Goal: Task Accomplishment & Management: Manage account settings

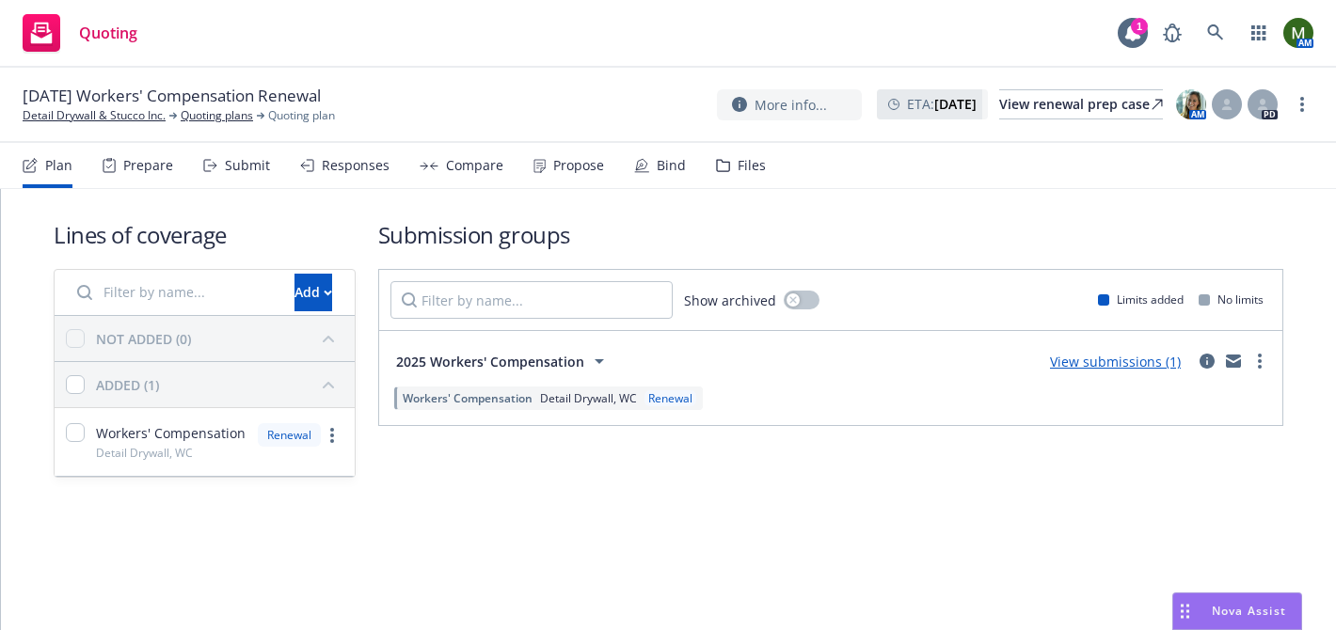
click at [649, 169] on div "Bind" at bounding box center [660, 165] width 52 height 45
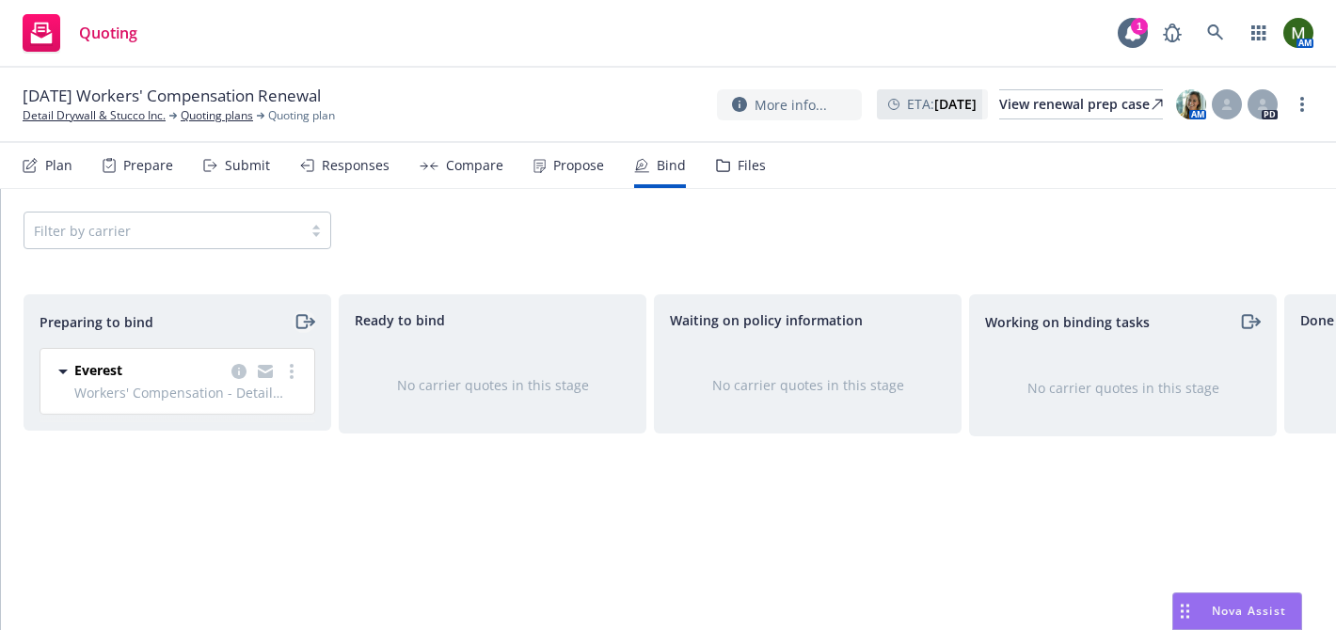
click at [305, 329] on icon "moveRight" at bounding box center [305, 321] width 22 height 23
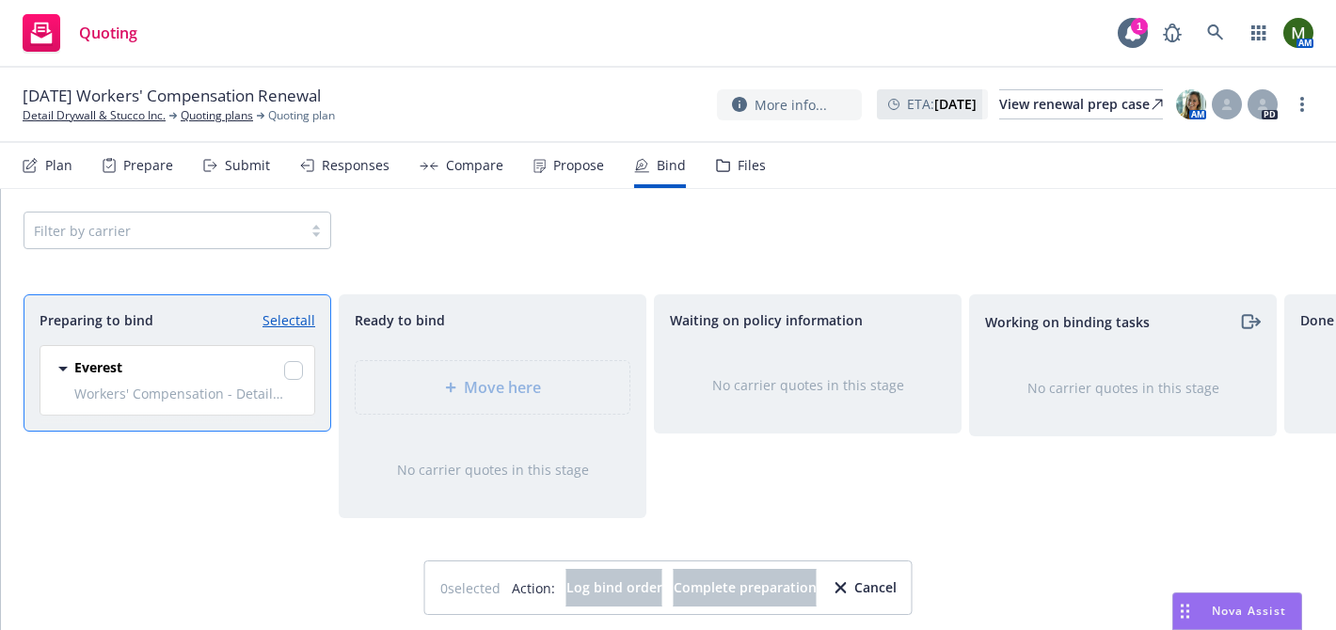
click at [305, 329] on link "Select all" at bounding box center [288, 320] width 53 height 20
checkbox input "true"
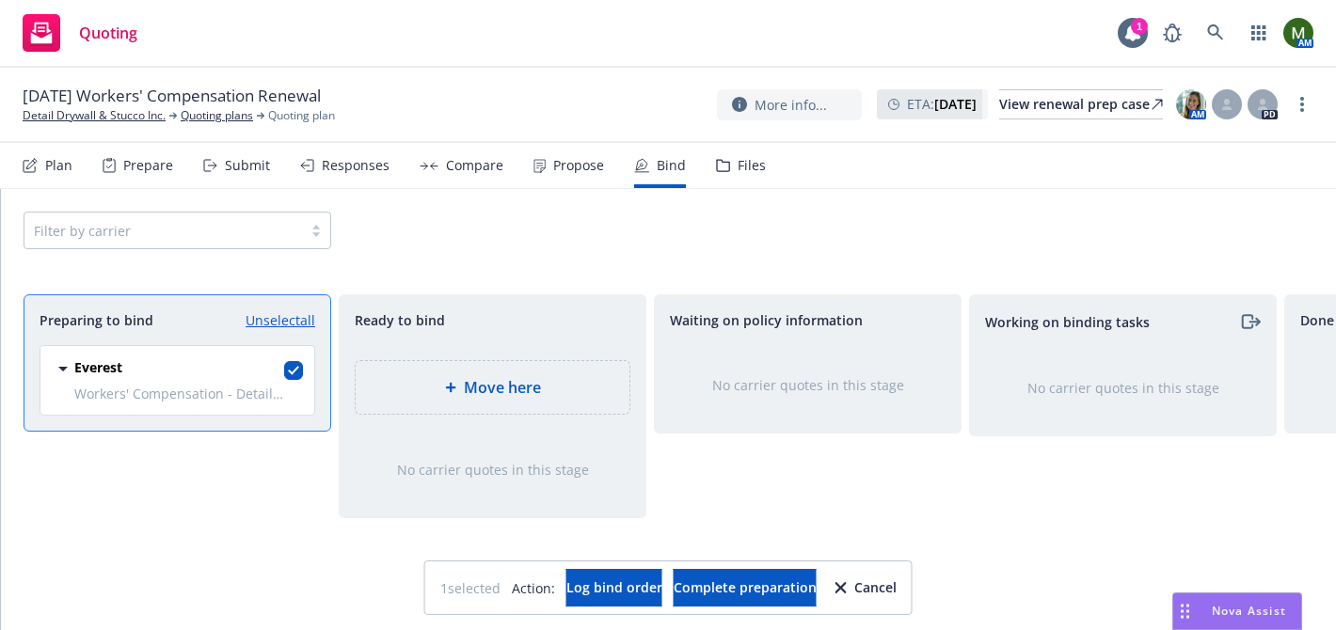
click at [442, 359] on div "Move here" at bounding box center [493, 387] width 306 height 85
click at [452, 375] on div "Move here" at bounding box center [493, 387] width 274 height 53
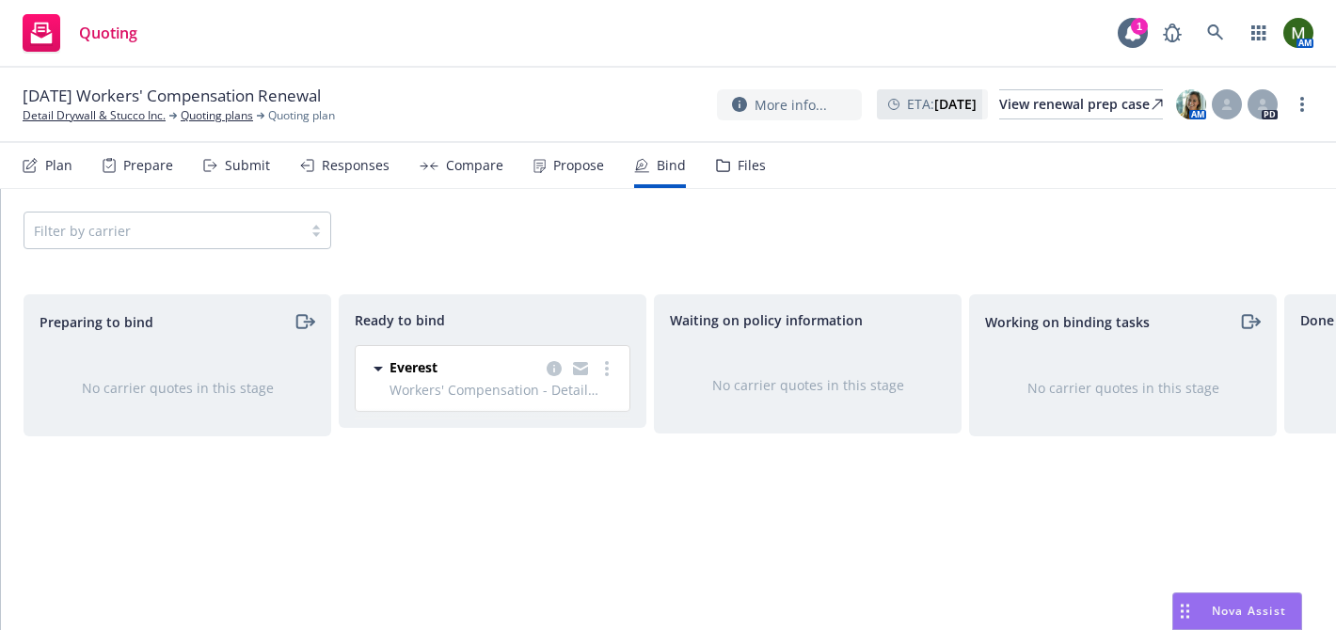
click at [611, 377] on link "more" at bounding box center [606, 368] width 23 height 23
click at [606, 382] on span "Workers' Compensation - Detail Drywall, WC" at bounding box center [503, 390] width 229 height 20
click at [602, 372] on link "more" at bounding box center [606, 368] width 23 height 23
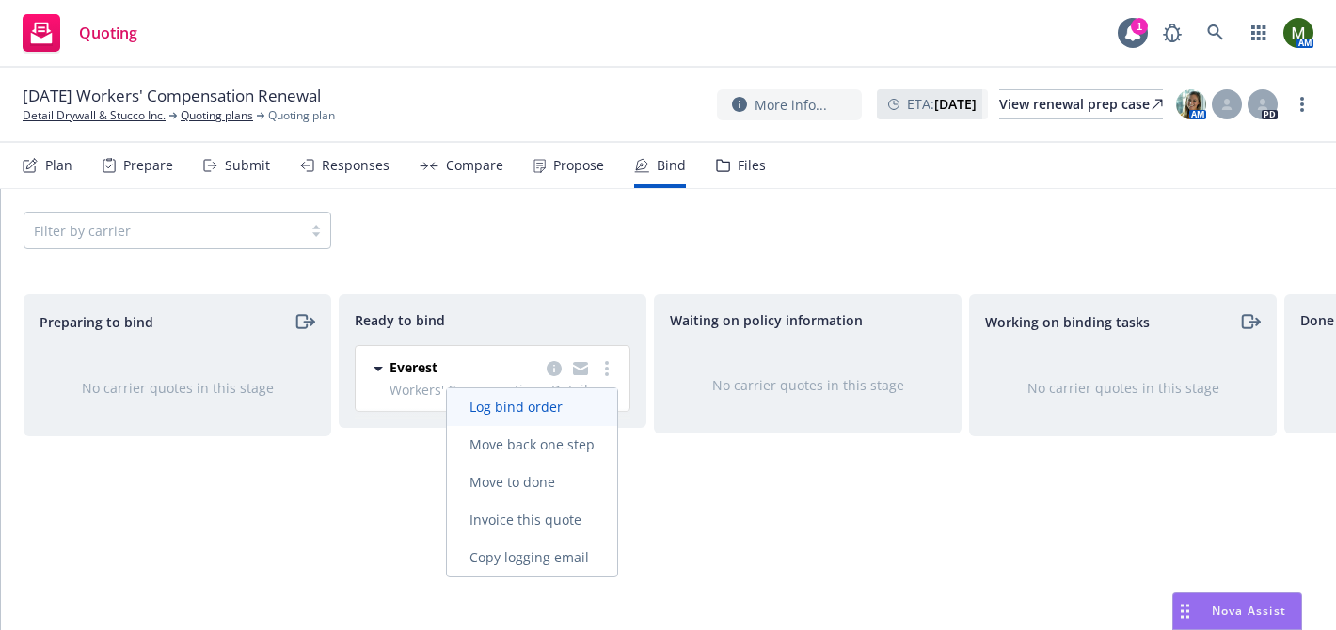
click at [568, 410] on span "Log bind order" at bounding box center [516, 407] width 138 height 18
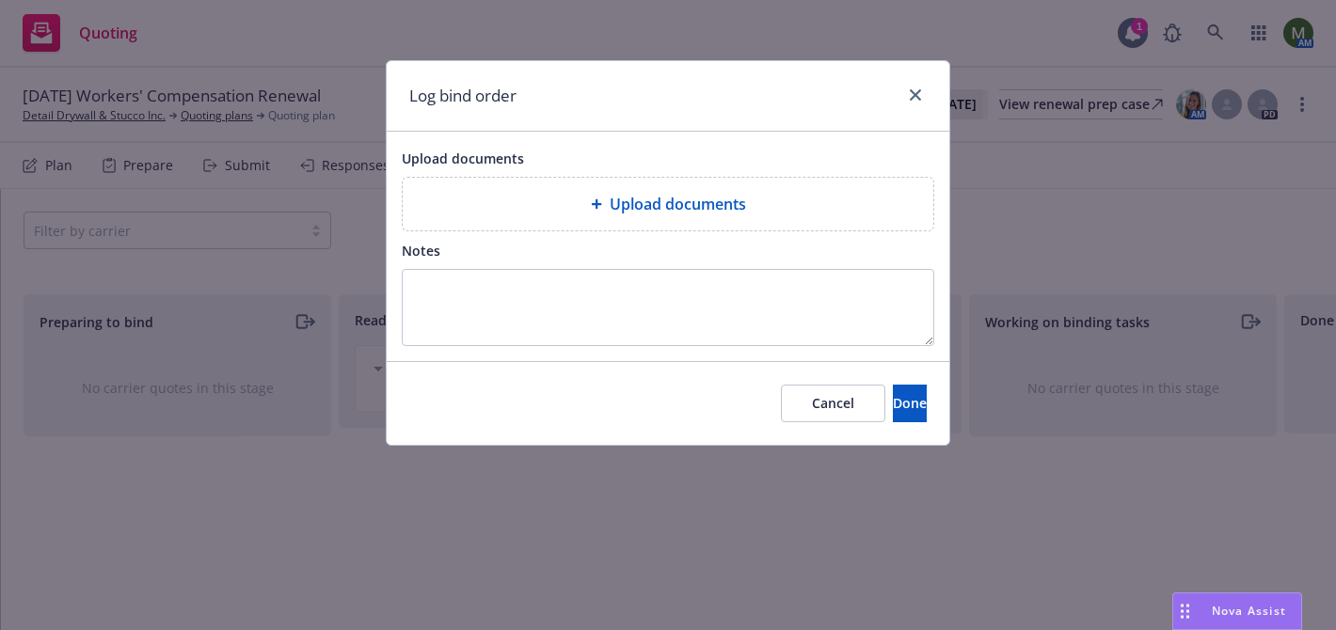
click at [596, 220] on div "Upload documents" at bounding box center [668, 204] width 531 height 53
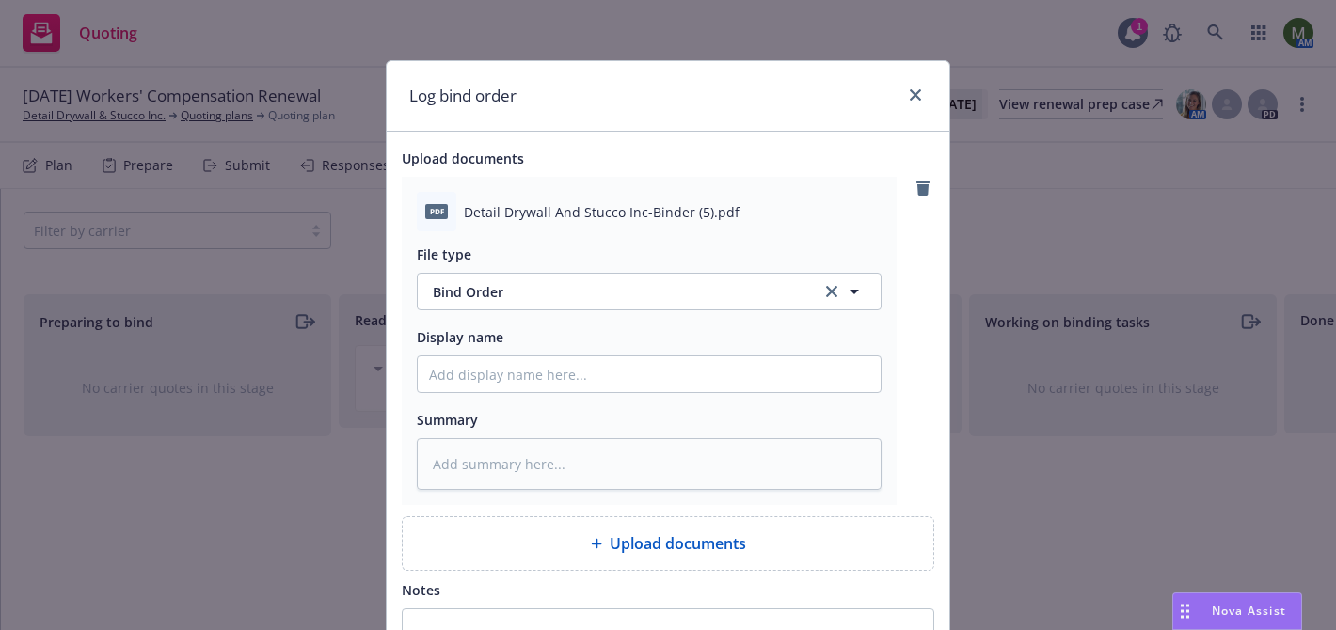
scroll to position [215, 0]
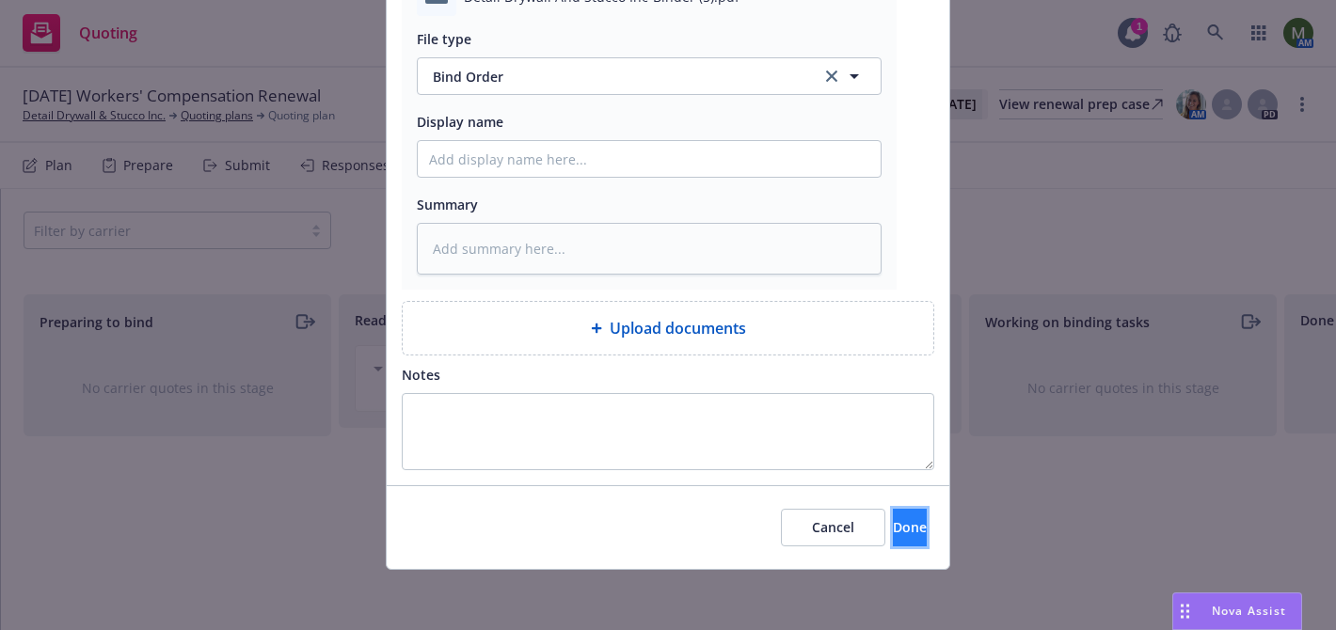
click at [893, 545] on button "Done" at bounding box center [910, 528] width 34 height 38
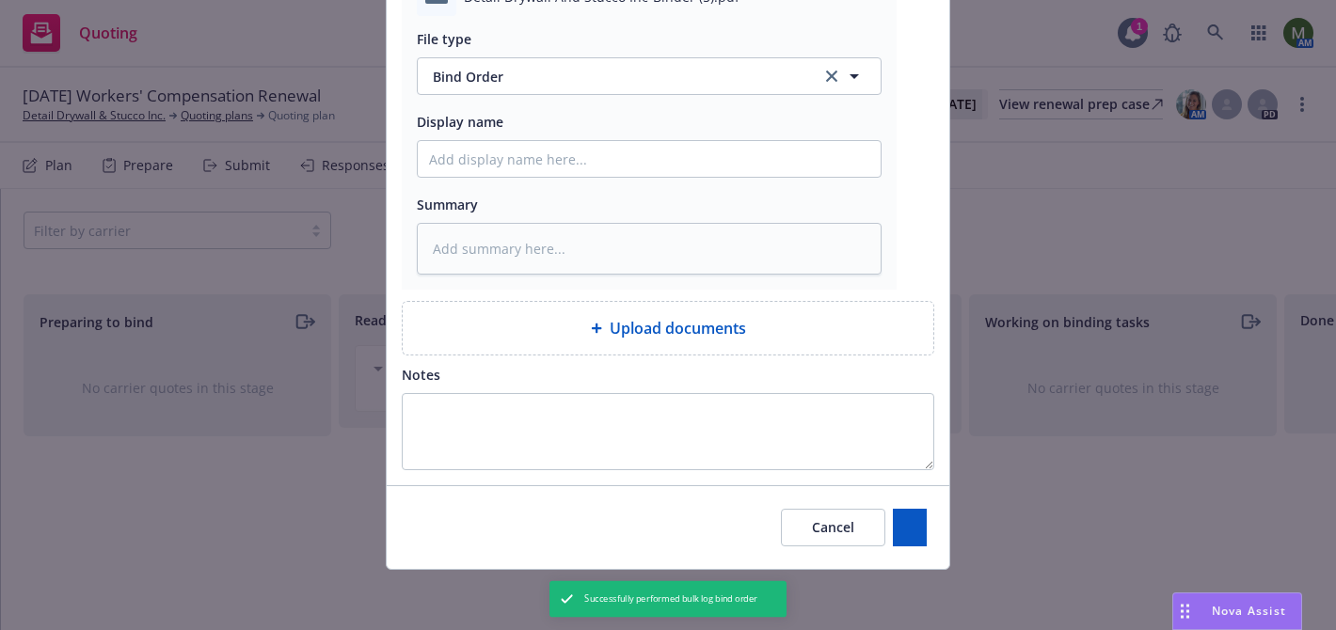
type textarea "x"
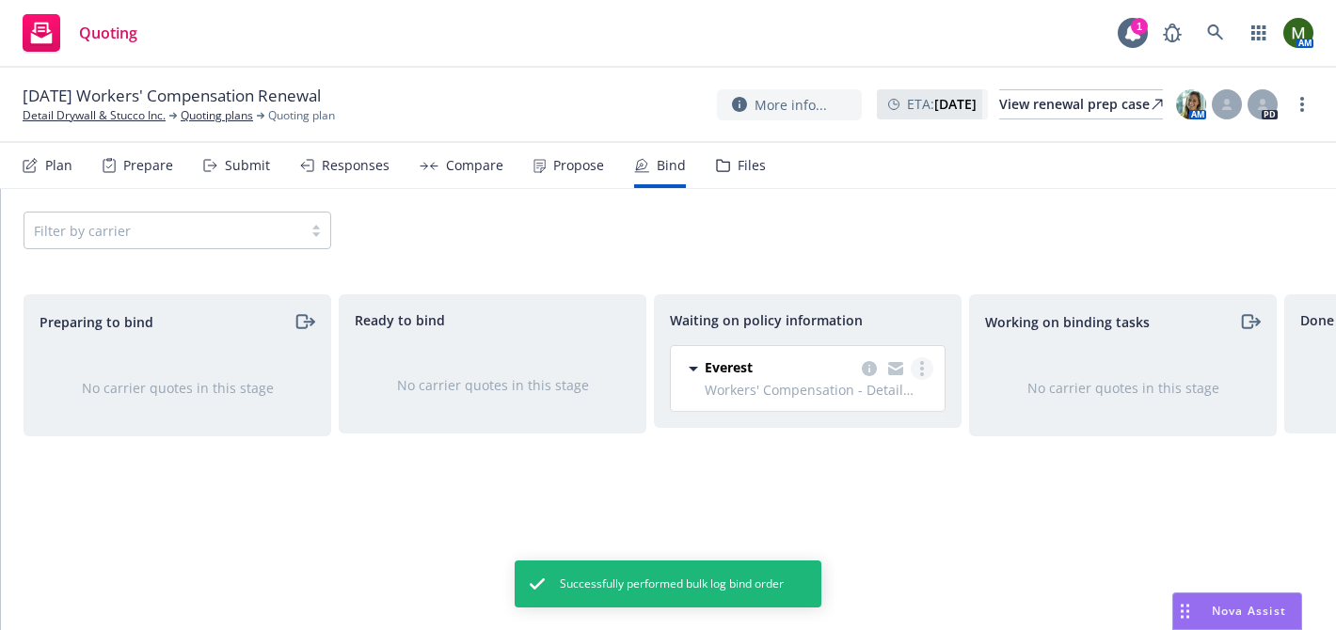
click at [919, 369] on link "more" at bounding box center [922, 368] width 23 height 23
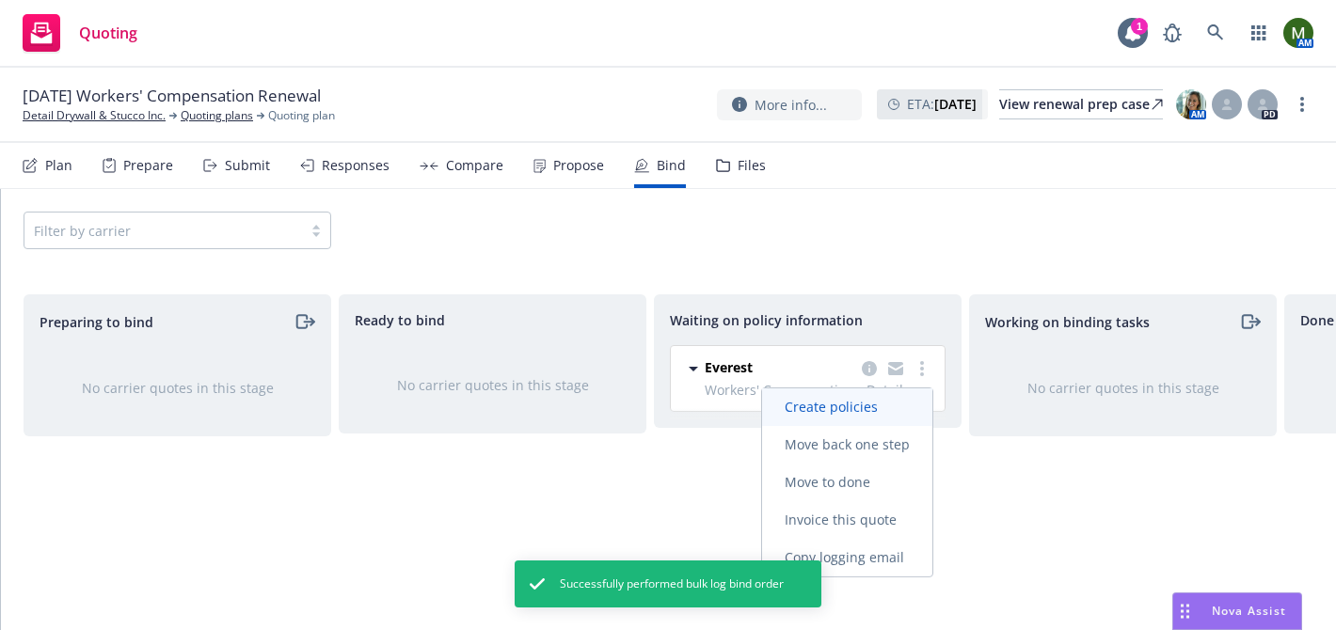
click at [864, 404] on span "Create policies" at bounding box center [831, 407] width 138 height 18
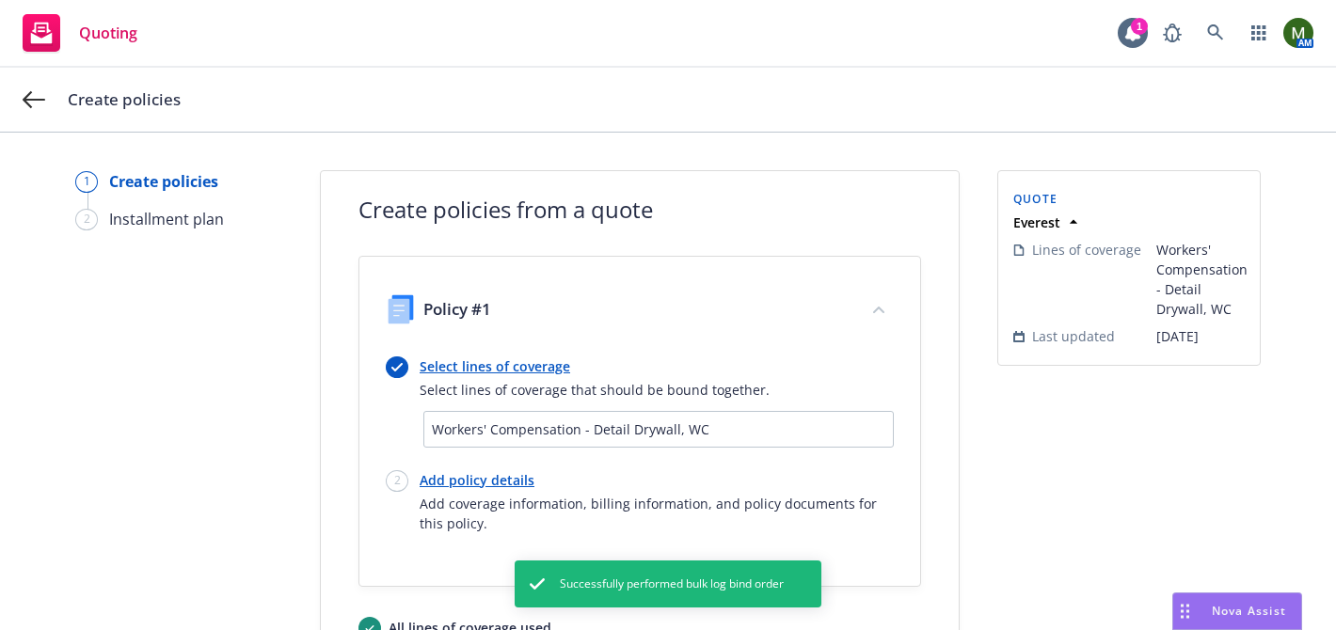
click at [484, 479] on link "Add policy details" at bounding box center [657, 480] width 474 height 20
select select "12"
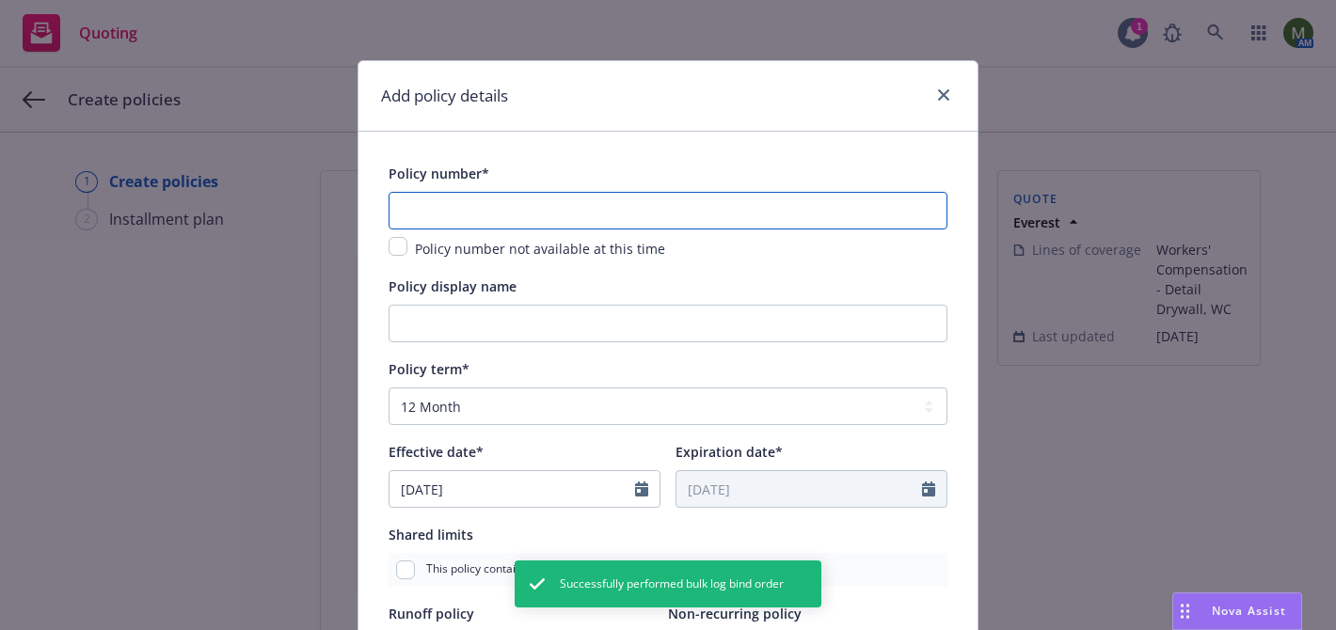
click at [577, 208] on input "text" at bounding box center [668, 211] width 559 height 38
paste input "7600023550251"
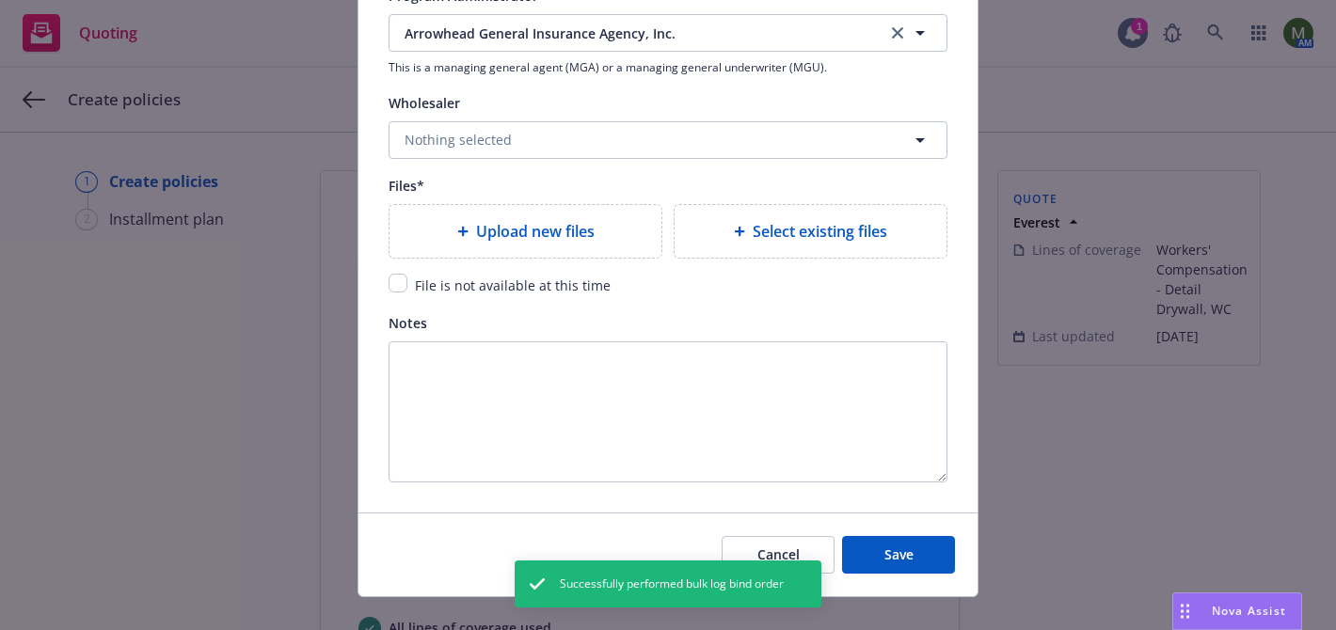
scroll to position [2103, 0]
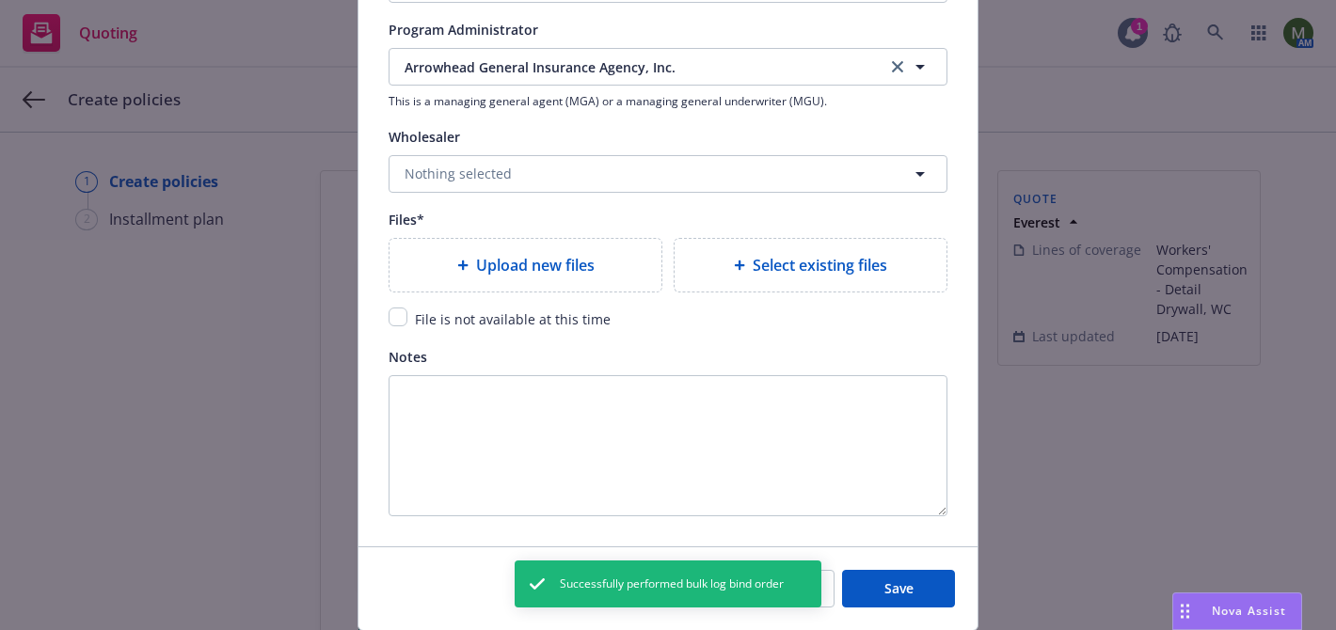
type input "7600023550251"
click at [565, 273] on span "Upload new files" at bounding box center [535, 265] width 119 height 23
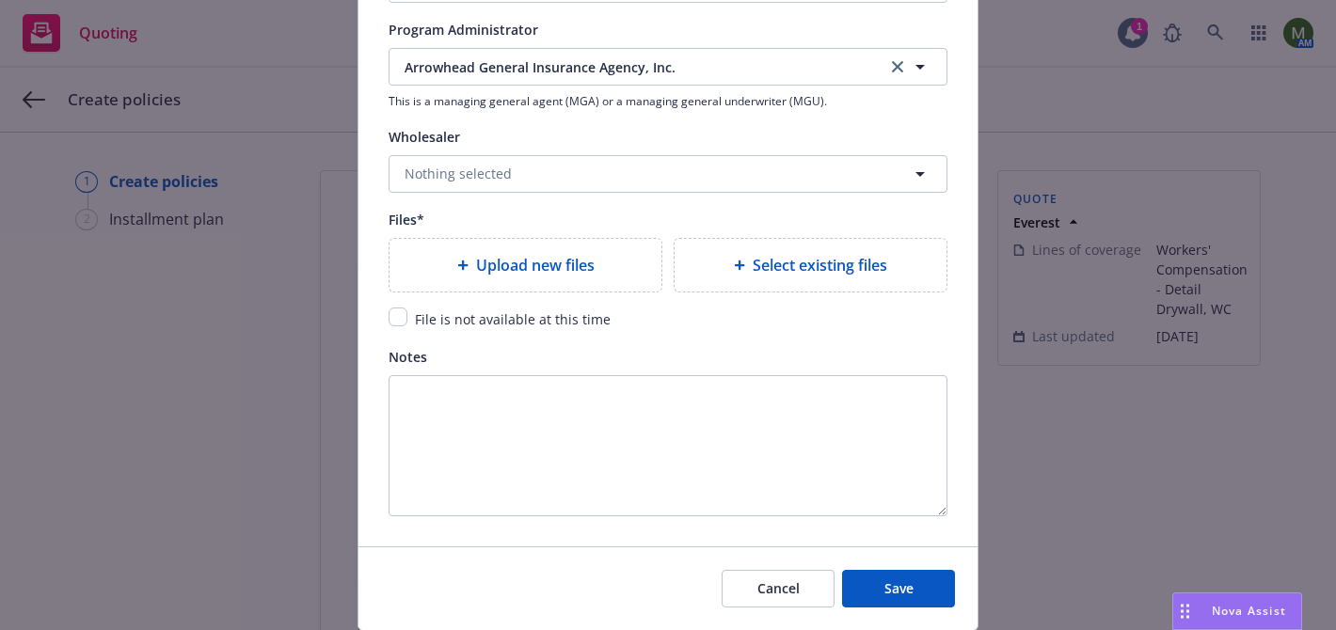
type textarea "x"
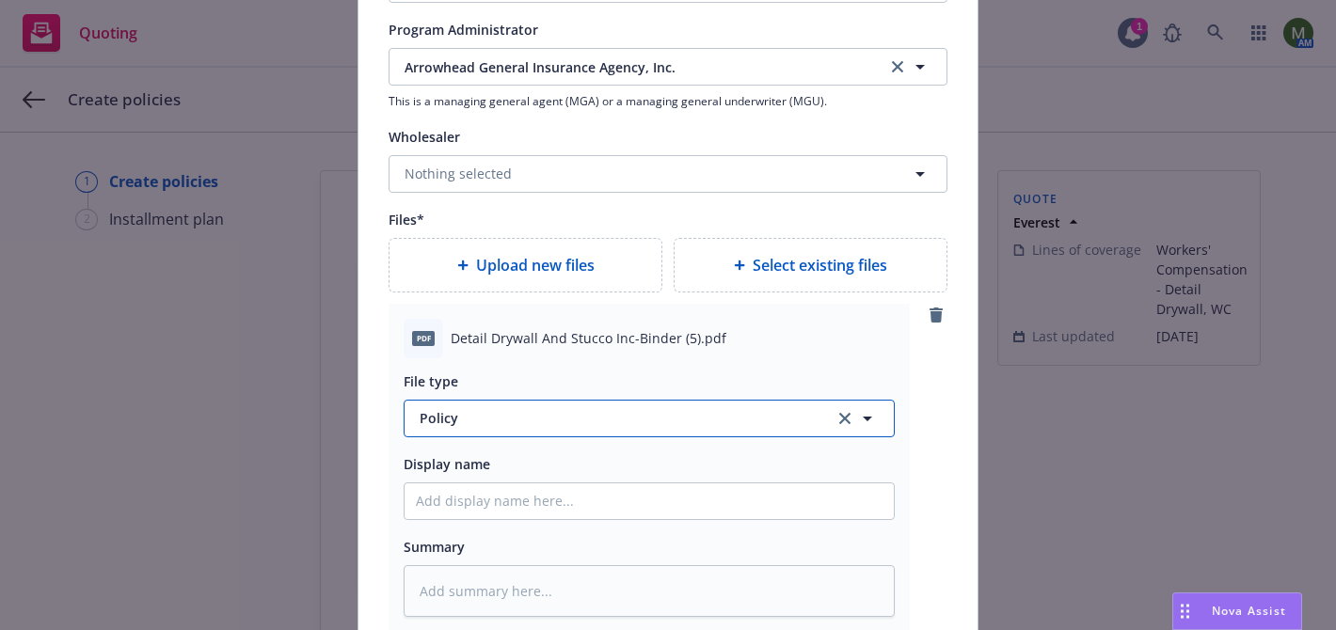
click at [542, 421] on span "Policy" at bounding box center [616, 418] width 393 height 20
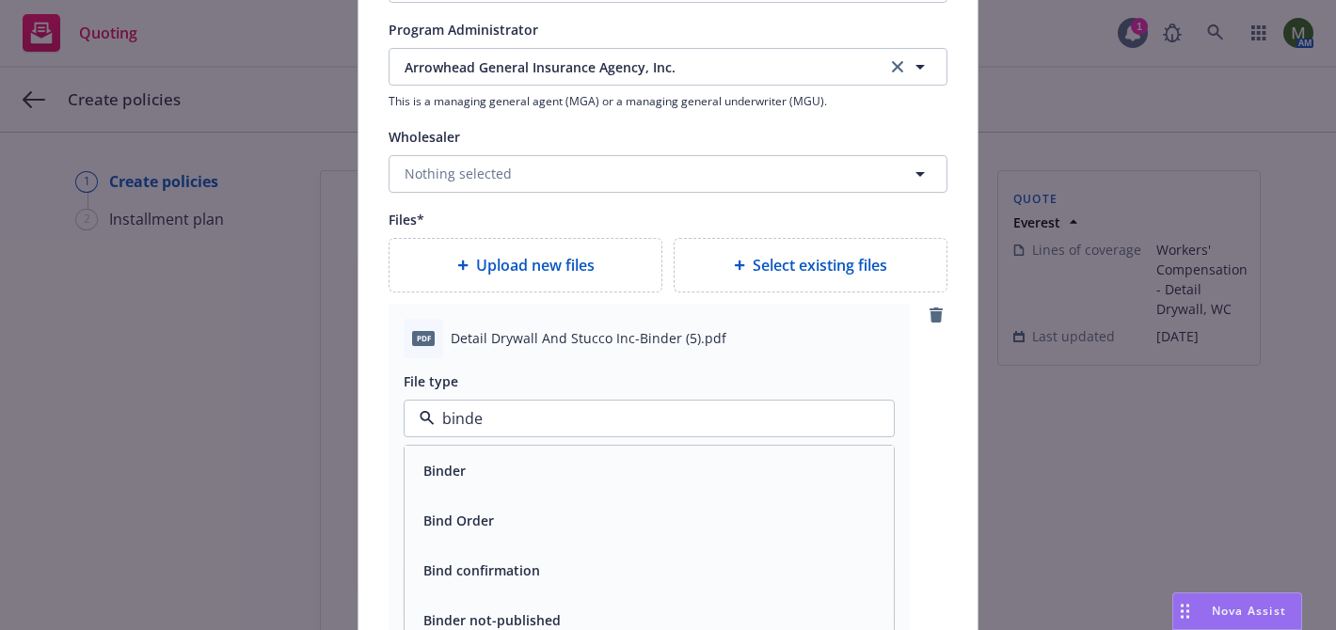
type input "binder"
click at [530, 471] on div "Binder" at bounding box center [649, 470] width 467 height 27
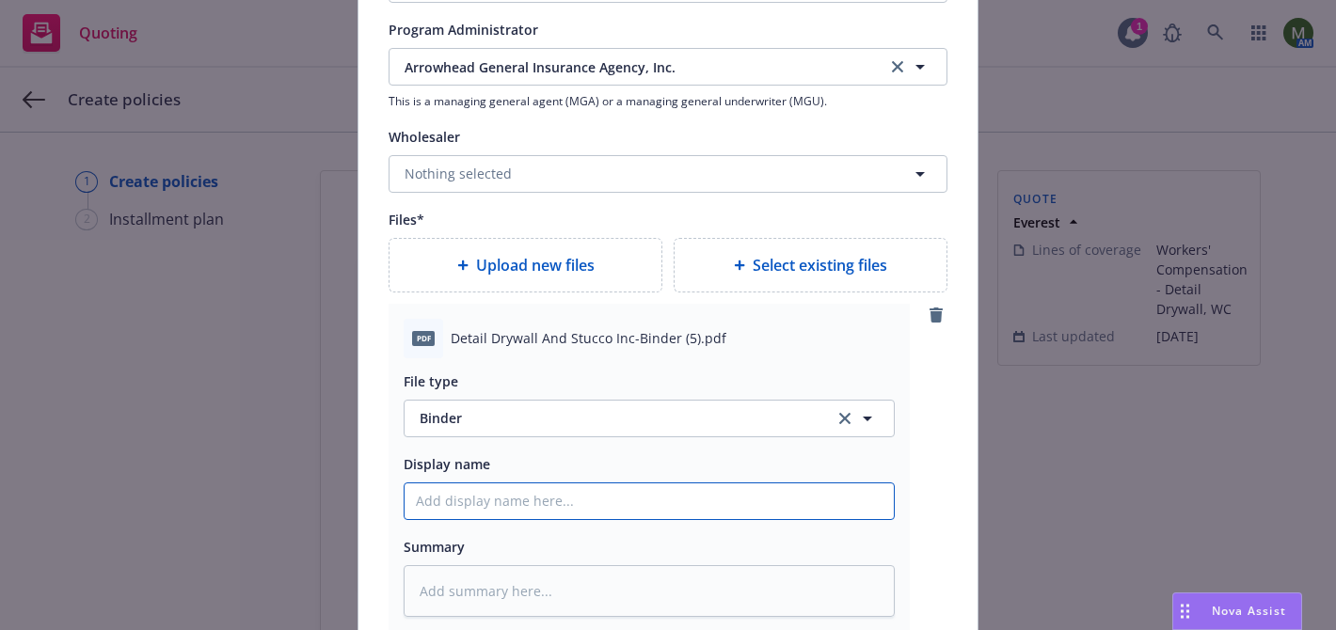
click at [523, 507] on input "Policy display name" at bounding box center [649, 502] width 489 height 36
type textarea "x"
type input "W"
type textarea "x"
type input "Wo"
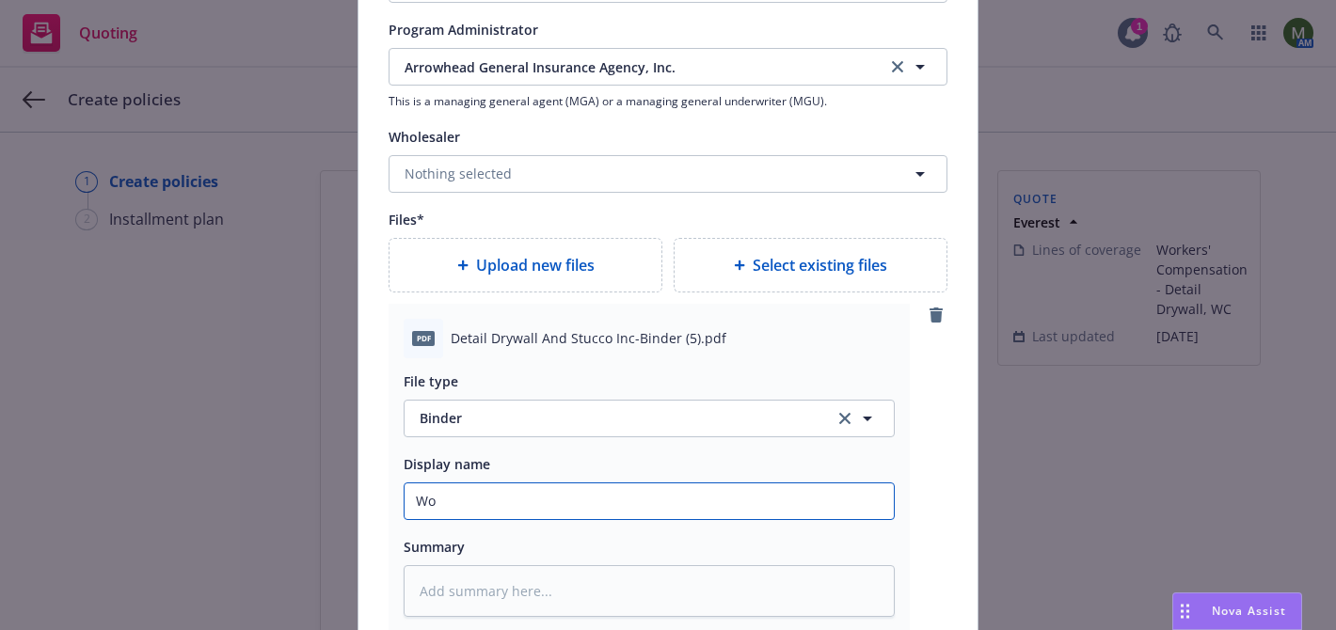
type textarea "x"
type input "Wor"
type textarea "x"
type input "Work"
type textarea "x"
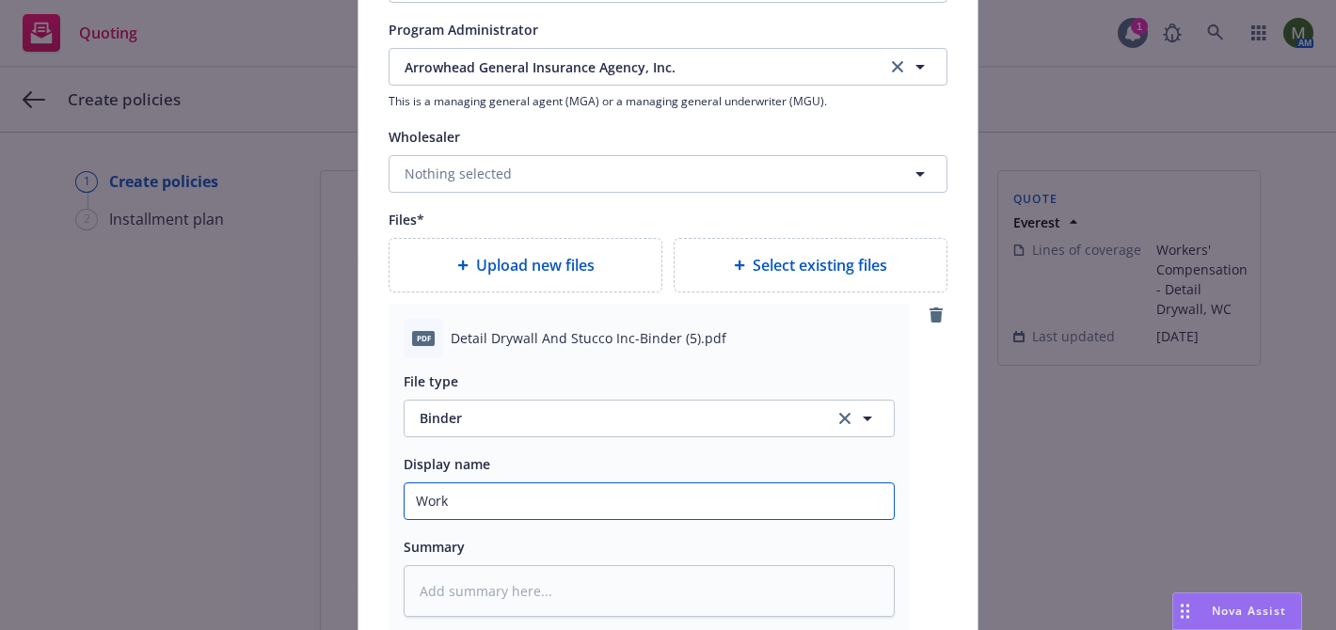
type input "Worke"
type textarea "x"
type input "Worker"
type textarea "x"
type input "Workers"
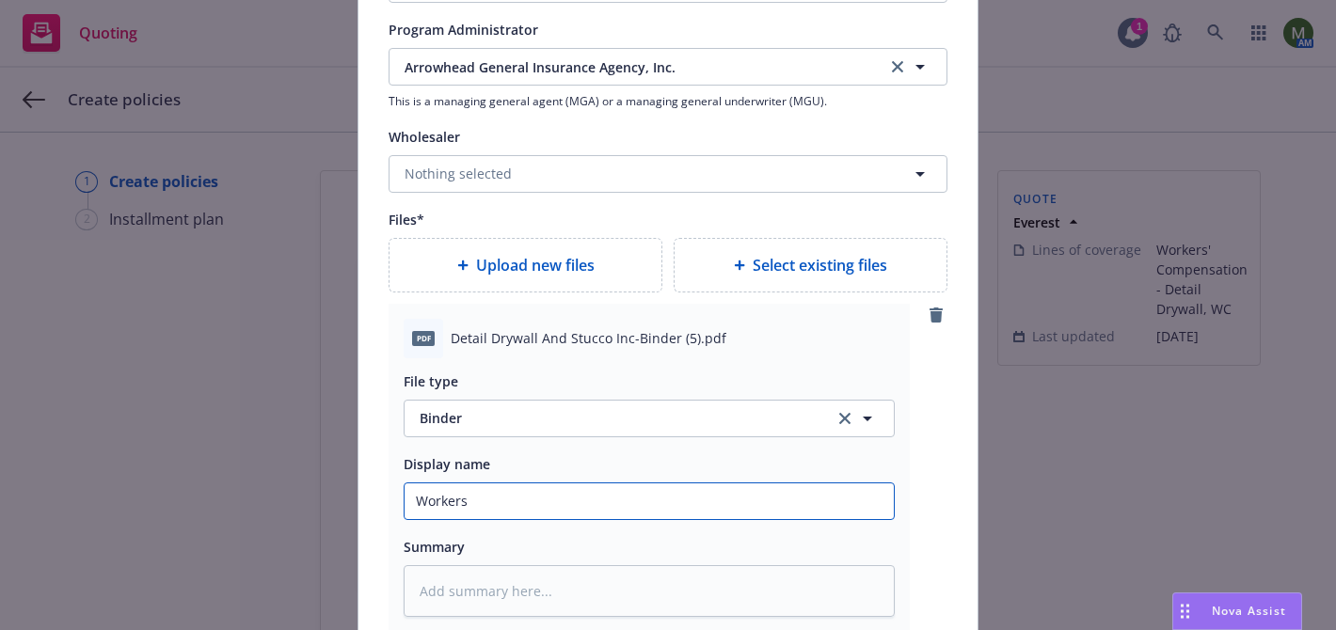
type textarea "x"
type input "Workers"
type textarea "x"
type input "Workers C"
type textarea "x"
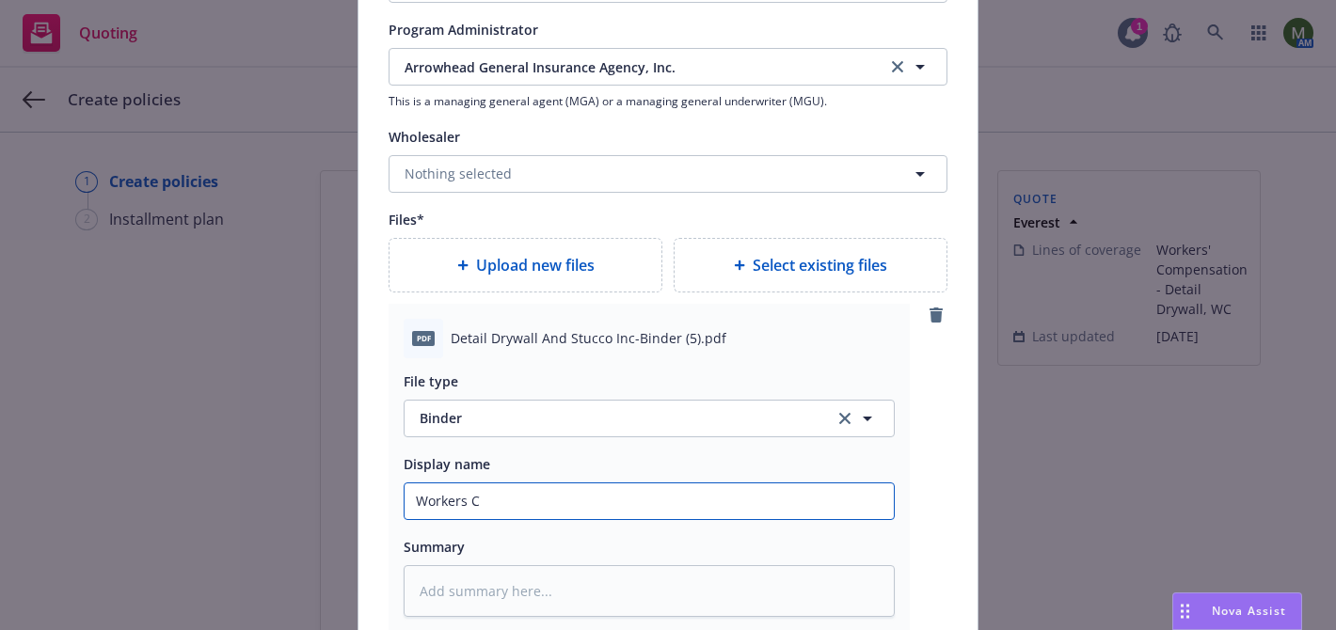
type input "Workers Co"
type textarea "x"
type input "Workers Com"
type textarea "x"
type input "Workers Comp"
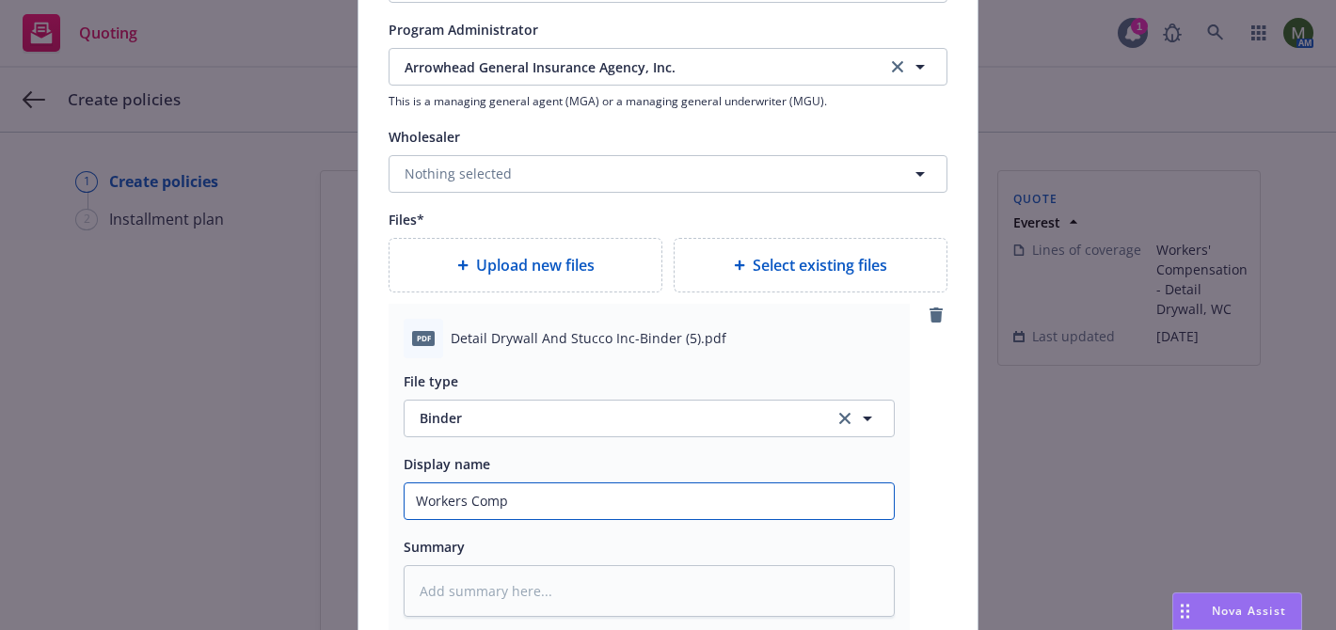
type textarea "x"
type input "Workers Compe"
type textarea "x"
type input "Workers Compen"
type textarea "x"
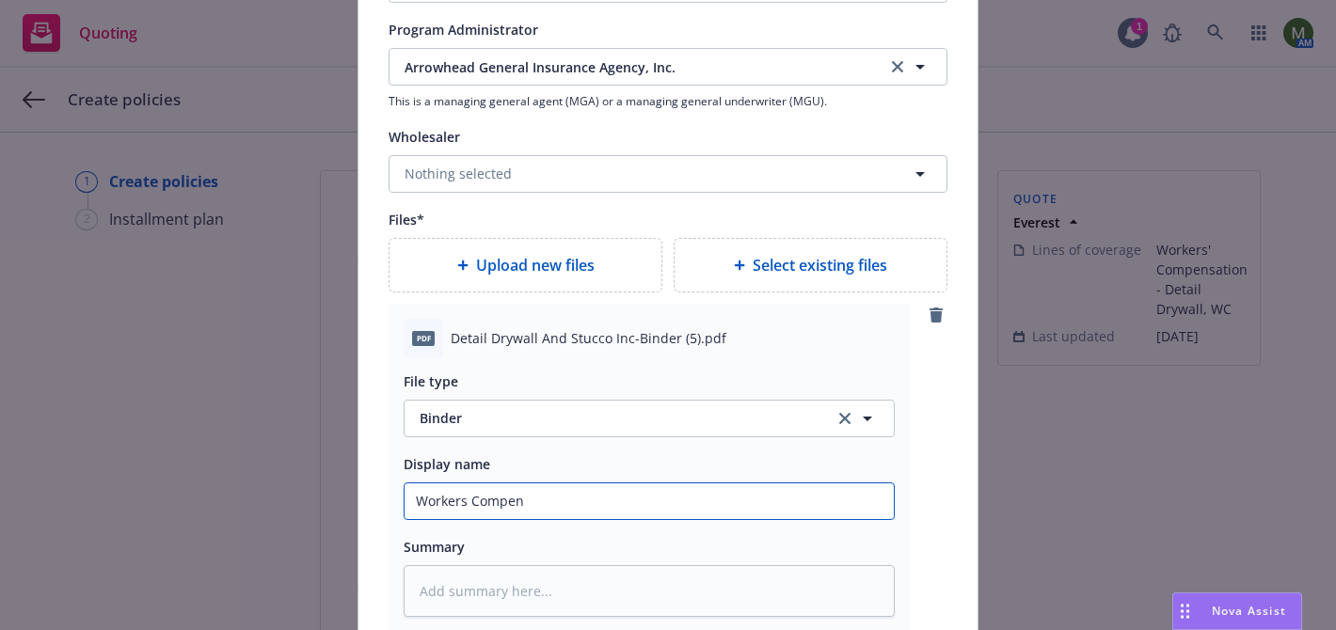
type input "Workers Compens"
type textarea "x"
type input "Workers Compensat"
type textarea "x"
type input "Workers Compensati"
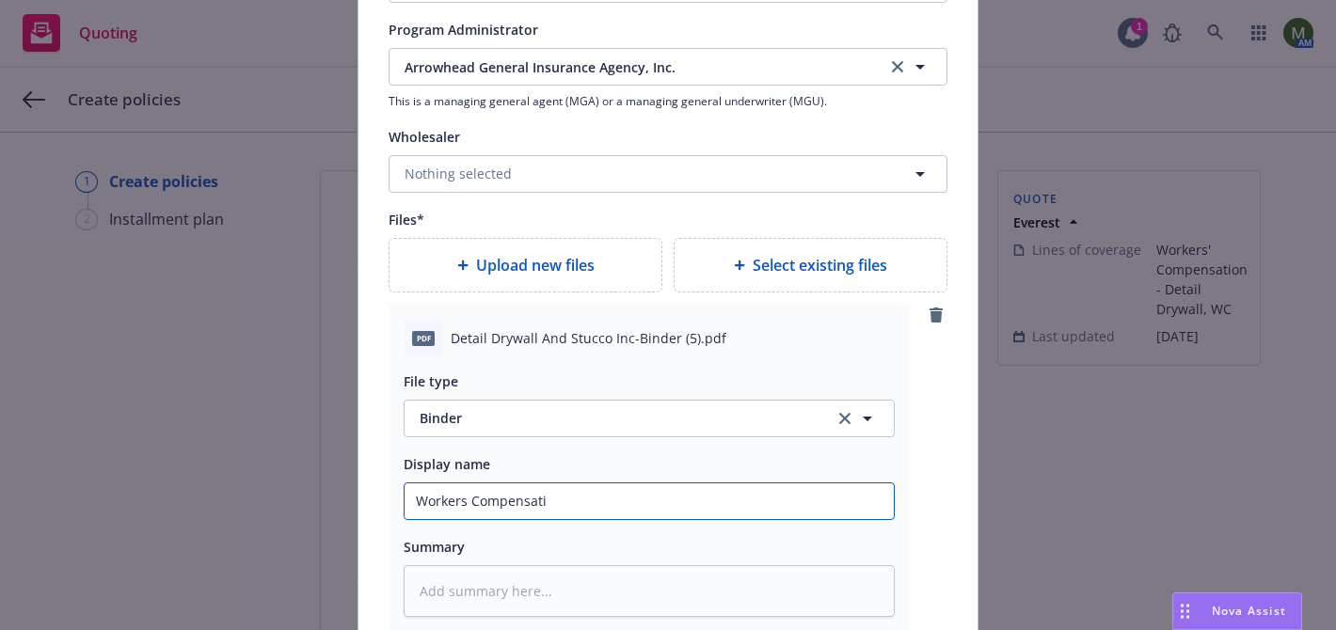
type textarea "x"
type input "Workers Compensatio"
type textarea "x"
type input "Workers Compensation"
type textarea "x"
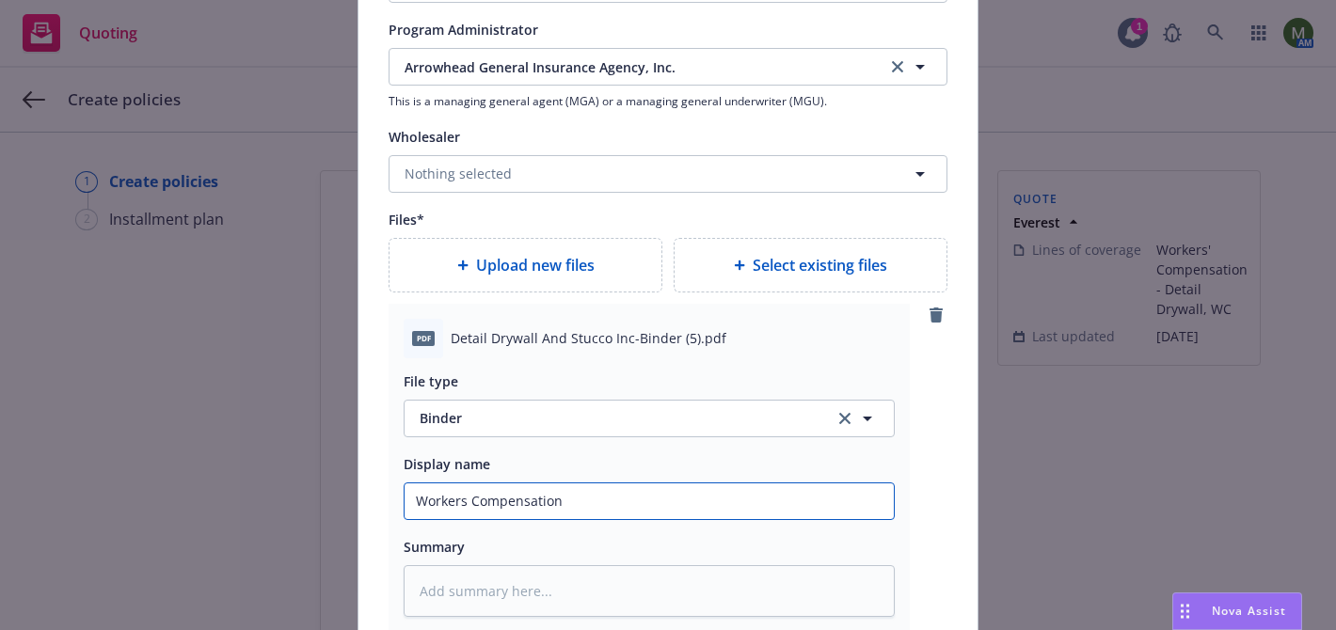
type input "Workers Compensation B"
type textarea "x"
type input "Workers Compensation Bi"
type textarea "x"
type input "Workers Compensation Bin"
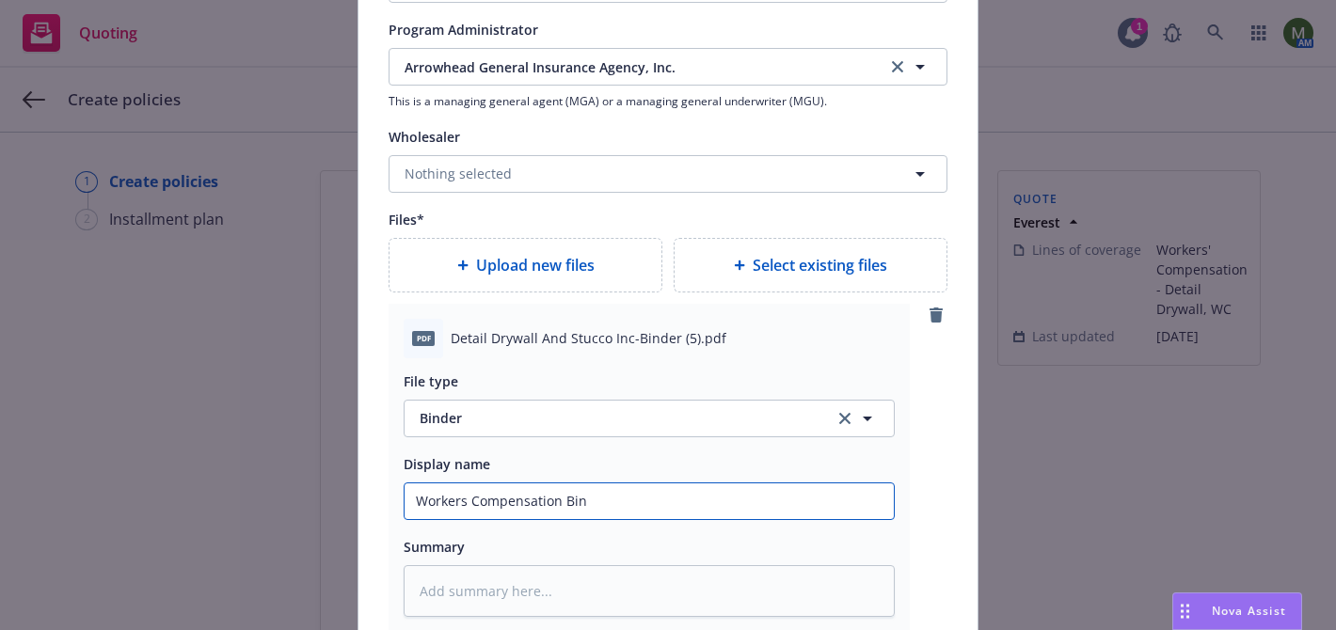
type textarea "x"
type input "Workers Compensation Bind"
type textarea "x"
type input "Workers Compensation Binde"
type textarea "x"
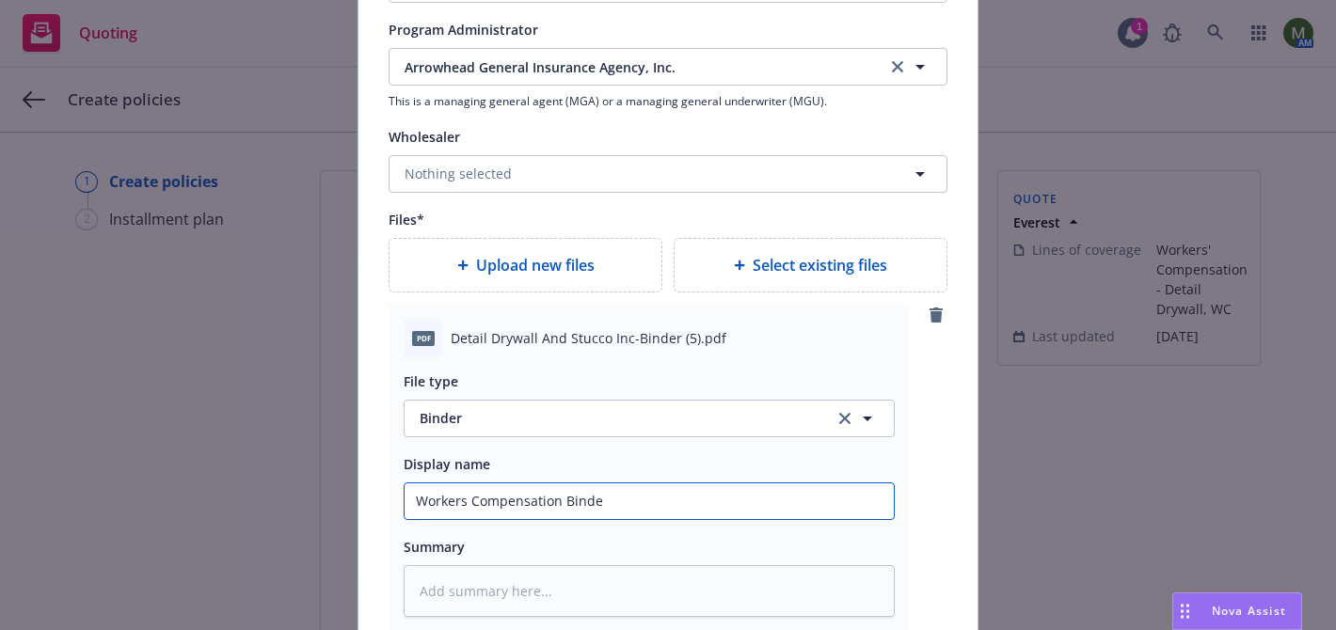
type input "Workers Compensation Binder"
type textarea "x"
type input "Workers Compensation Binder"
type textarea "x"
type input "Workers Compensation Binder #"
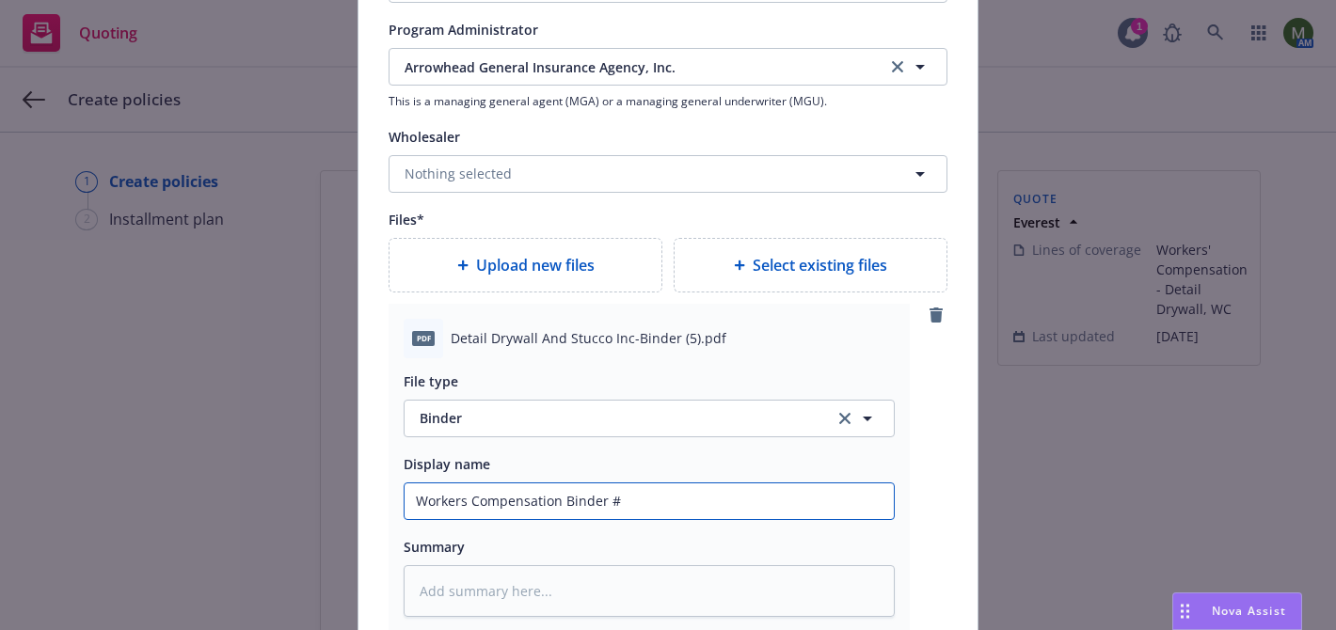
paste input "7600023550251"
type textarea "x"
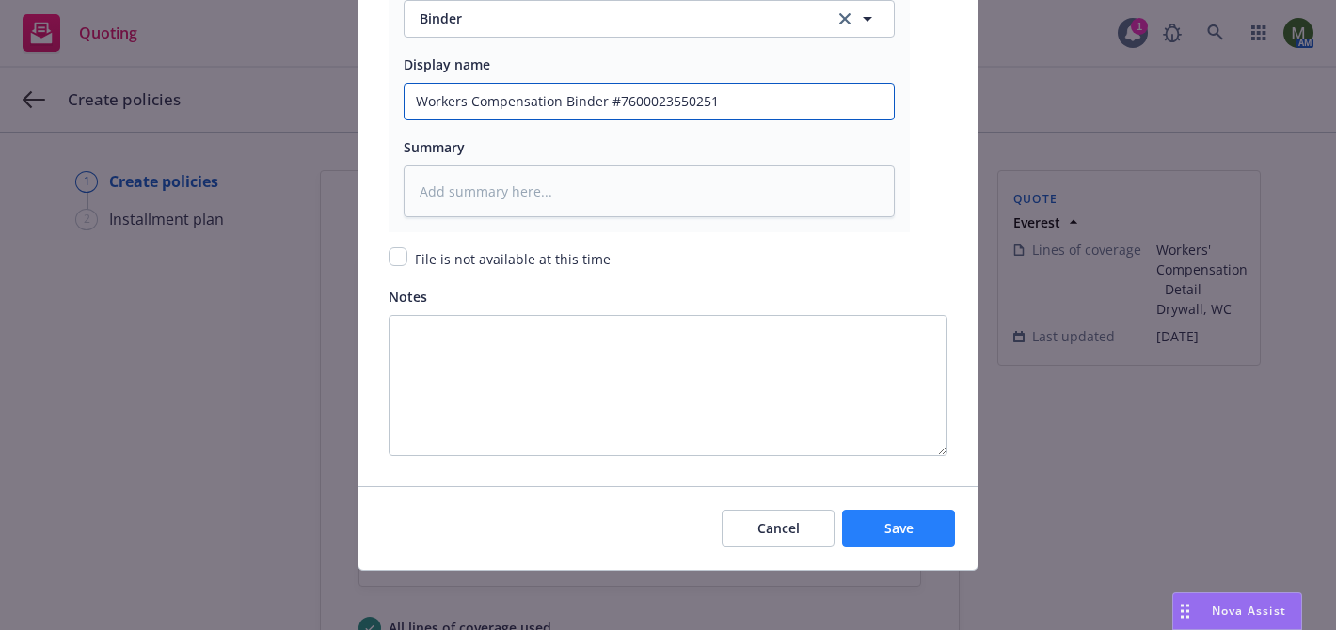
type input "Workers Compensation Binder #7600023550251"
click at [881, 526] on button "Save" at bounding box center [898, 529] width 113 height 38
type textarea "x"
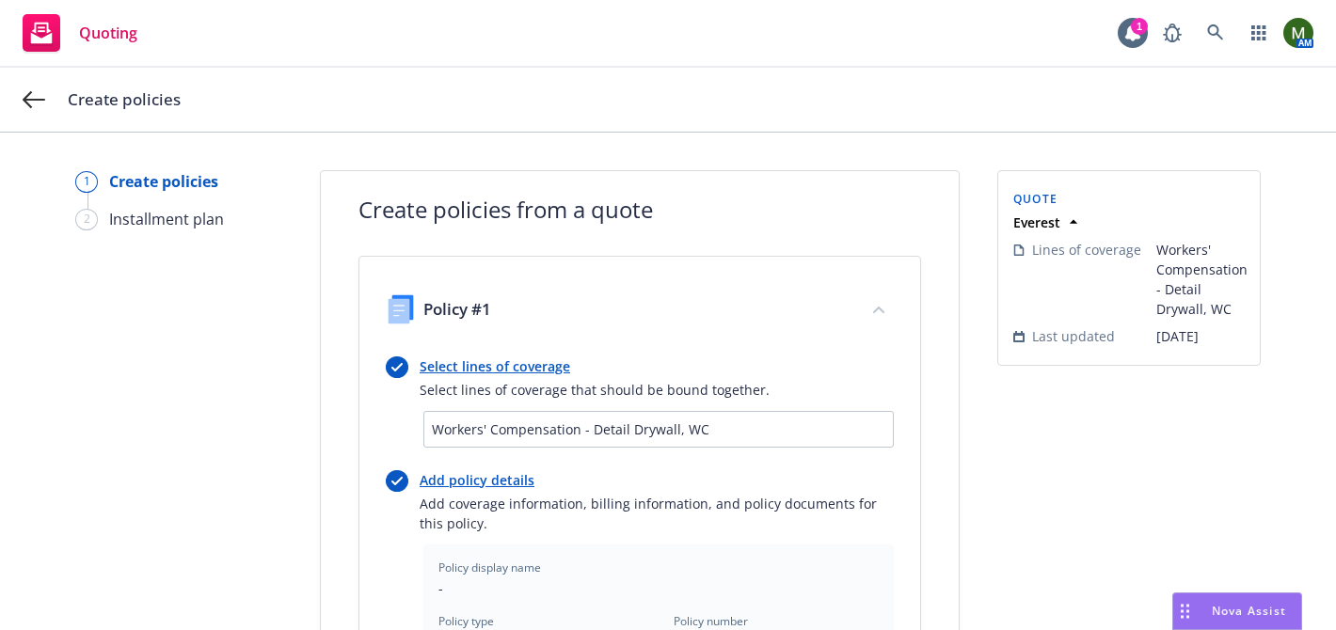
scroll to position [709, 0]
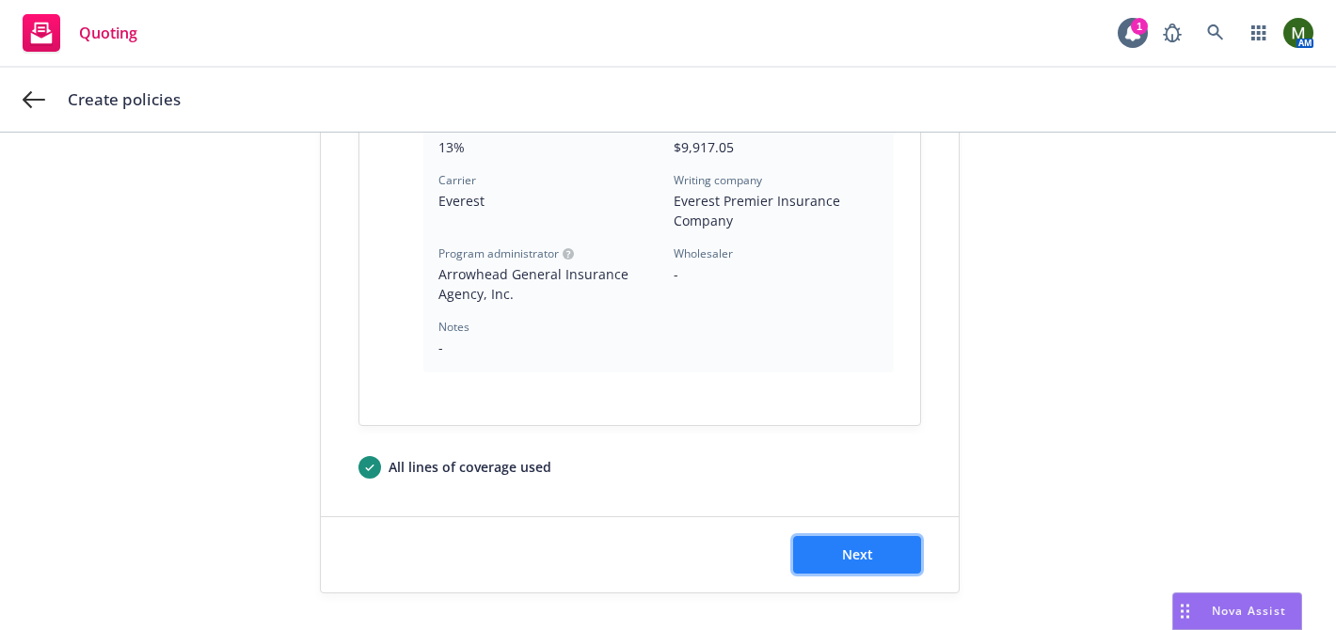
click at [888, 553] on button "Next" at bounding box center [857, 555] width 128 height 38
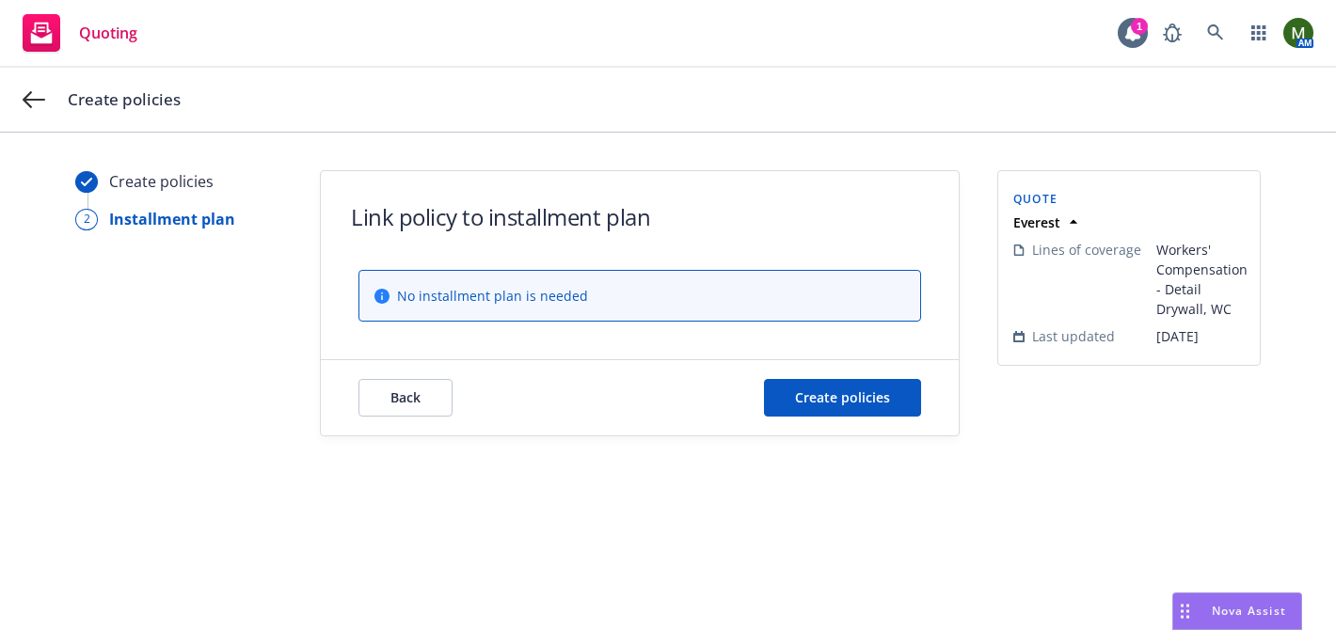
scroll to position [0, 0]
click at [832, 389] on span "Create policies" at bounding box center [842, 398] width 95 height 18
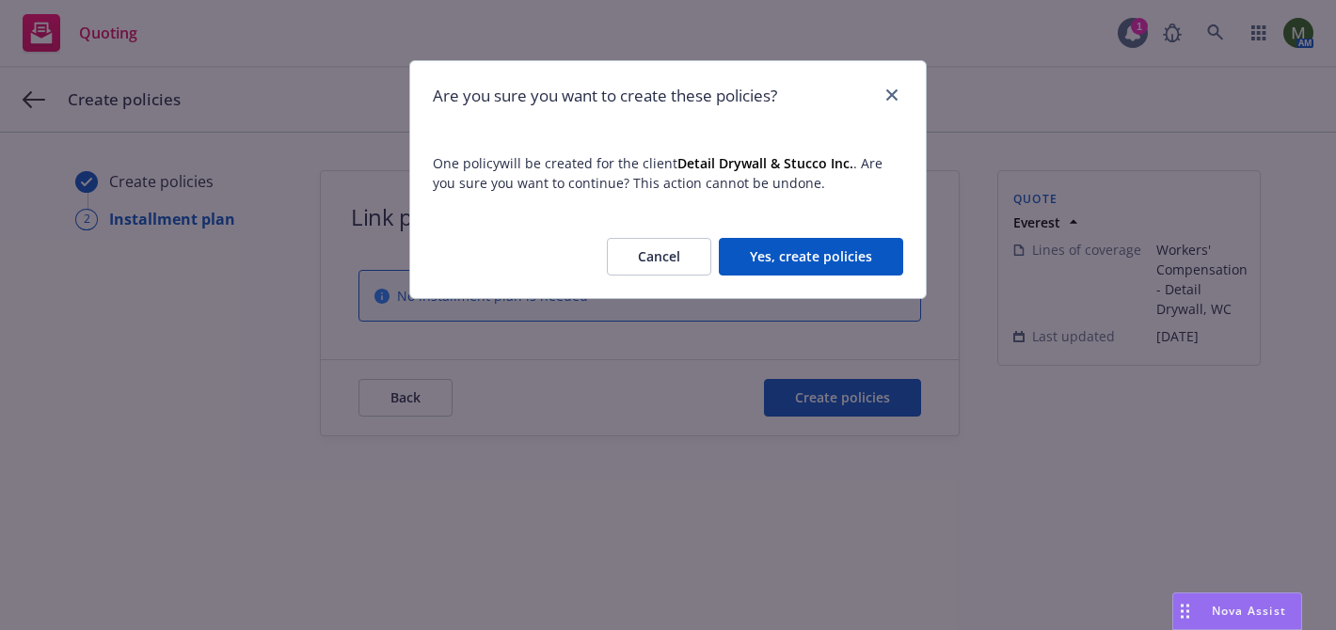
click at [860, 266] on button "Yes, create policies" at bounding box center [811, 257] width 184 height 38
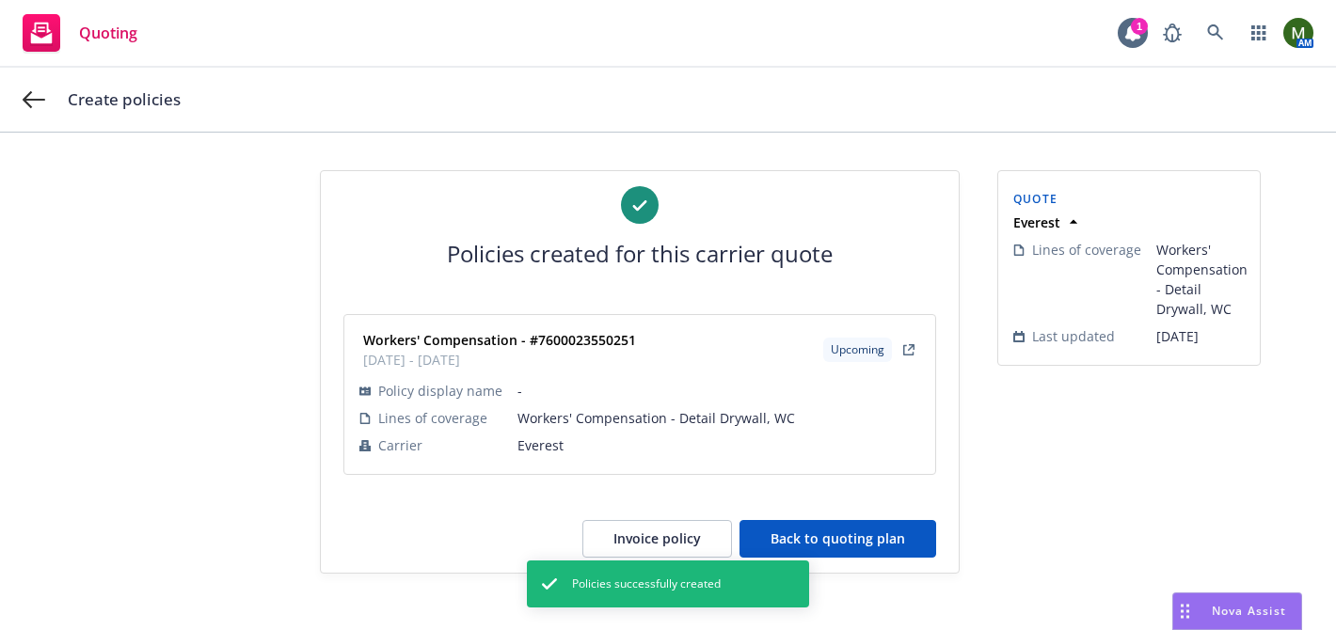
click at [895, 544] on button "Back to quoting plan" at bounding box center [837, 539] width 197 height 38
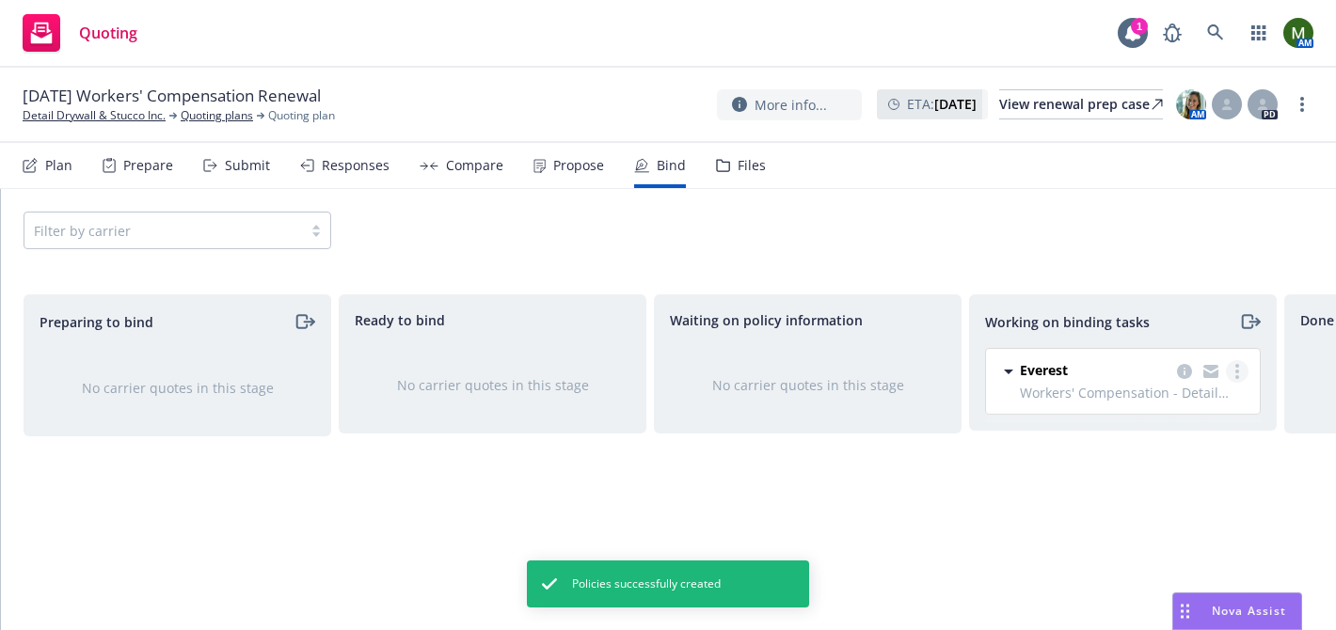
click at [1230, 372] on link "more" at bounding box center [1237, 371] width 23 height 23
click at [1181, 442] on span "Move to done" at bounding box center [1142, 447] width 131 height 18
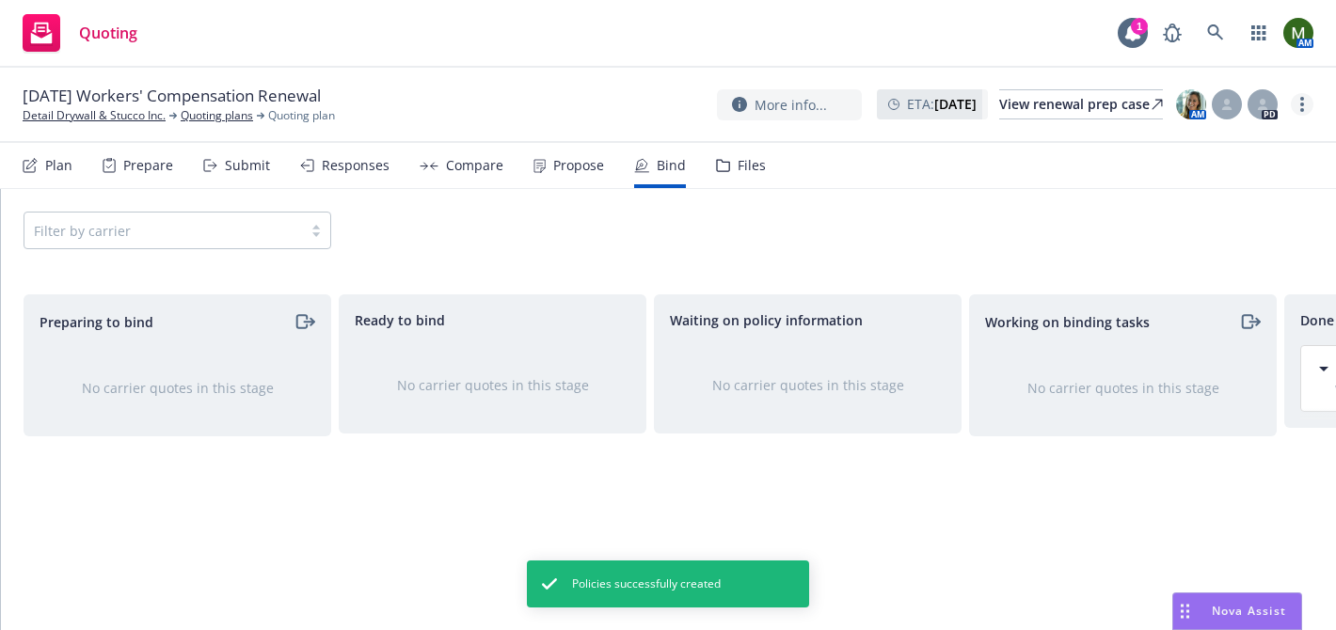
click at [1300, 104] on icon "more" at bounding box center [1302, 104] width 4 height 15
click at [1180, 284] on link "Archive quoting plan" at bounding box center [1208, 294] width 210 height 38
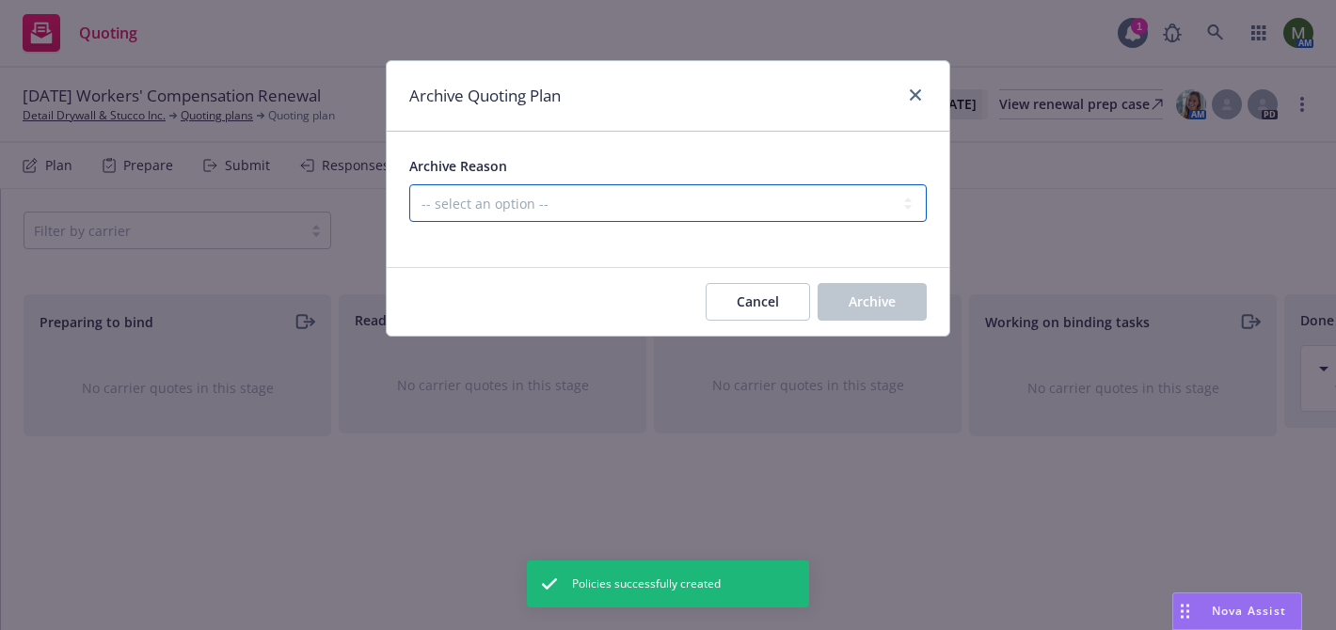
click at [812, 204] on select "-- select an option -- All policies in this renewal plan are auto-renewed Creat…" at bounding box center [667, 203] width 517 height 38
select select "ARCHIVED_RENEWAL_COMPLETED"
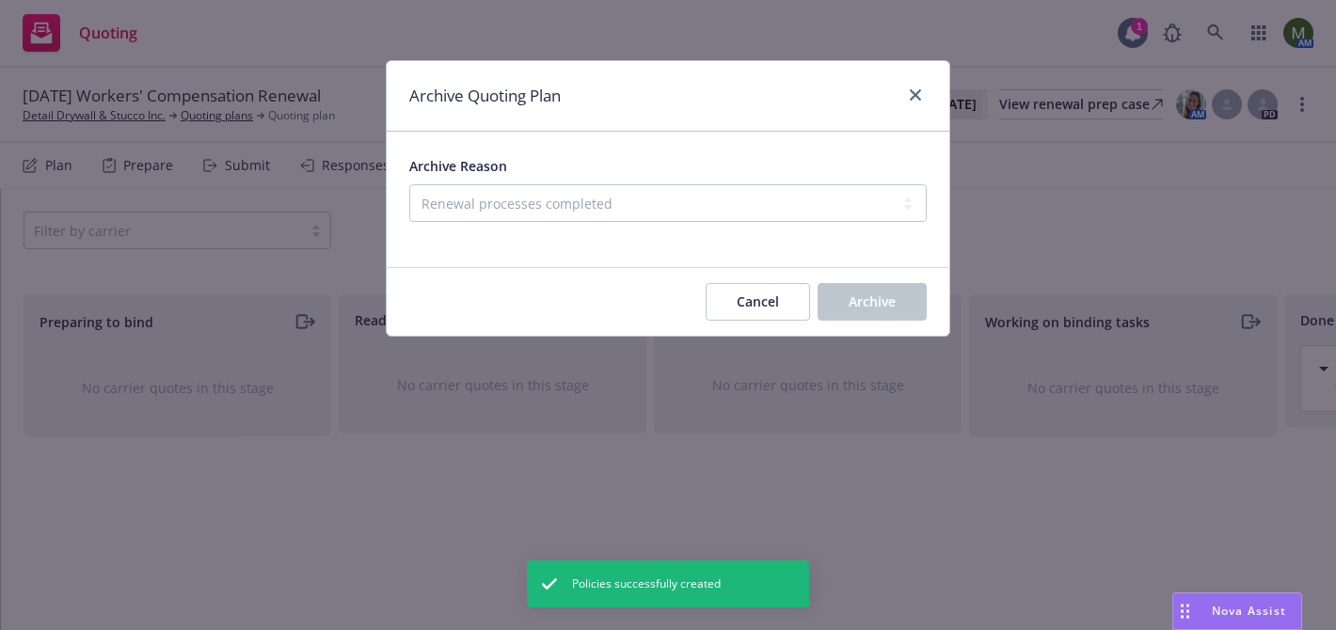
click at [871, 299] on span "Archive" at bounding box center [872, 302] width 47 height 18
